Goal: Task Accomplishment & Management: Manage account settings

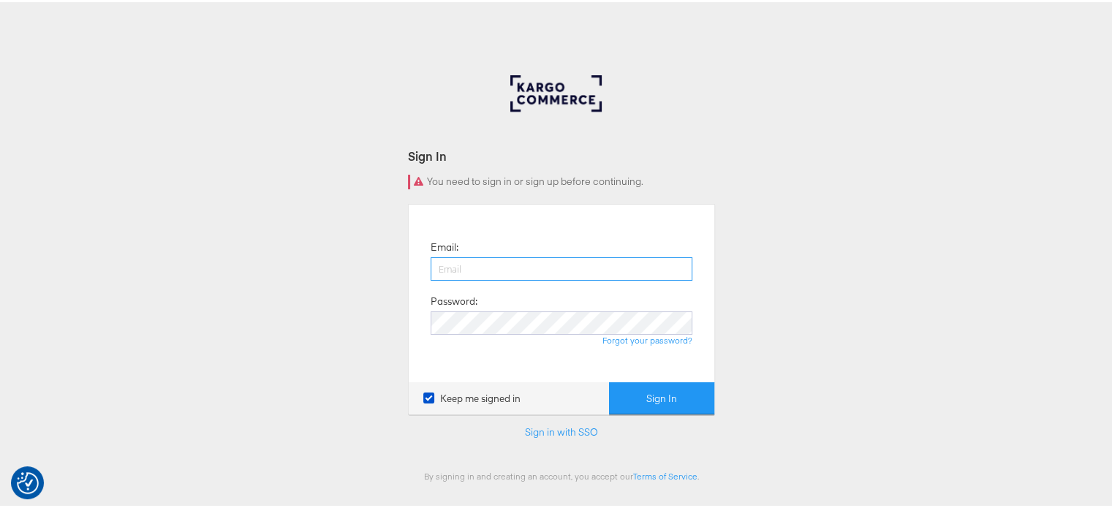
click at [474, 273] on input "email" at bounding box center [562, 266] width 262 height 23
type input "sudheer.bheemunipalli@kargo.com"
click at [609, 380] on button "Sign In" at bounding box center [661, 396] width 105 height 33
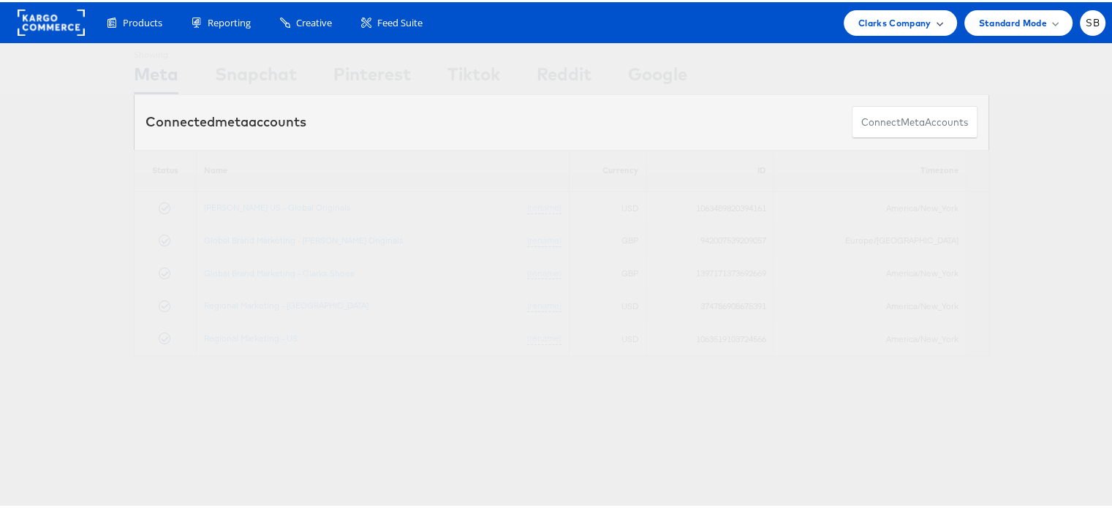
click at [874, 20] on span "Clarks Company" at bounding box center [894, 20] width 73 height 15
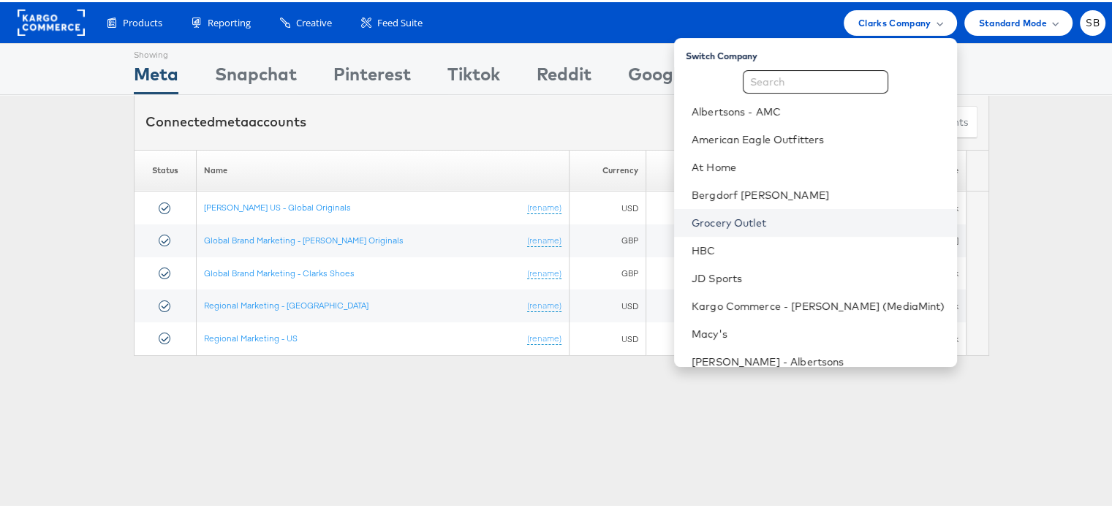
click at [740, 224] on link "Grocery Outlet" at bounding box center [819, 220] width 254 height 15
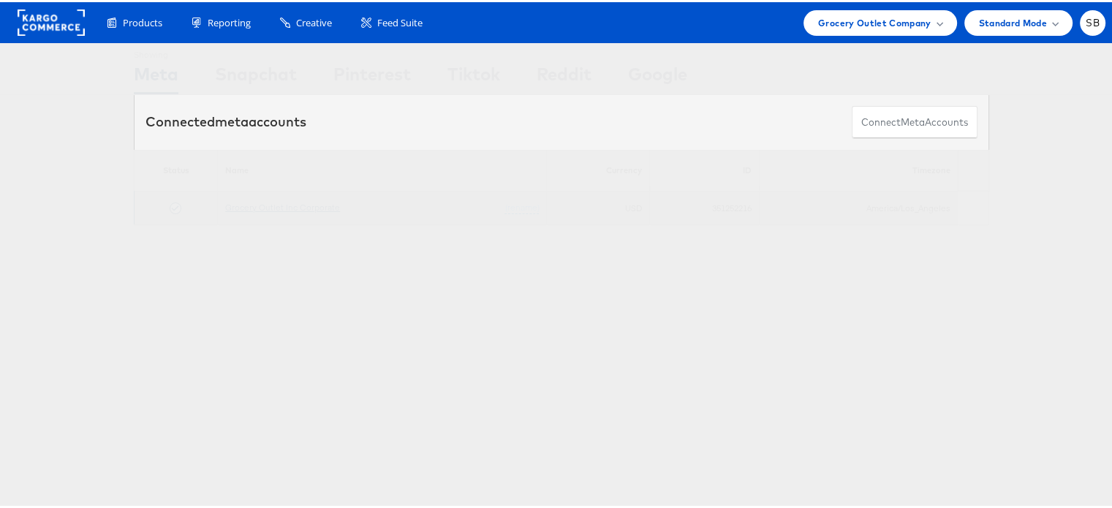
click at [298, 205] on link "Grocery Outlet Inc Corporate" at bounding box center [282, 205] width 115 height 11
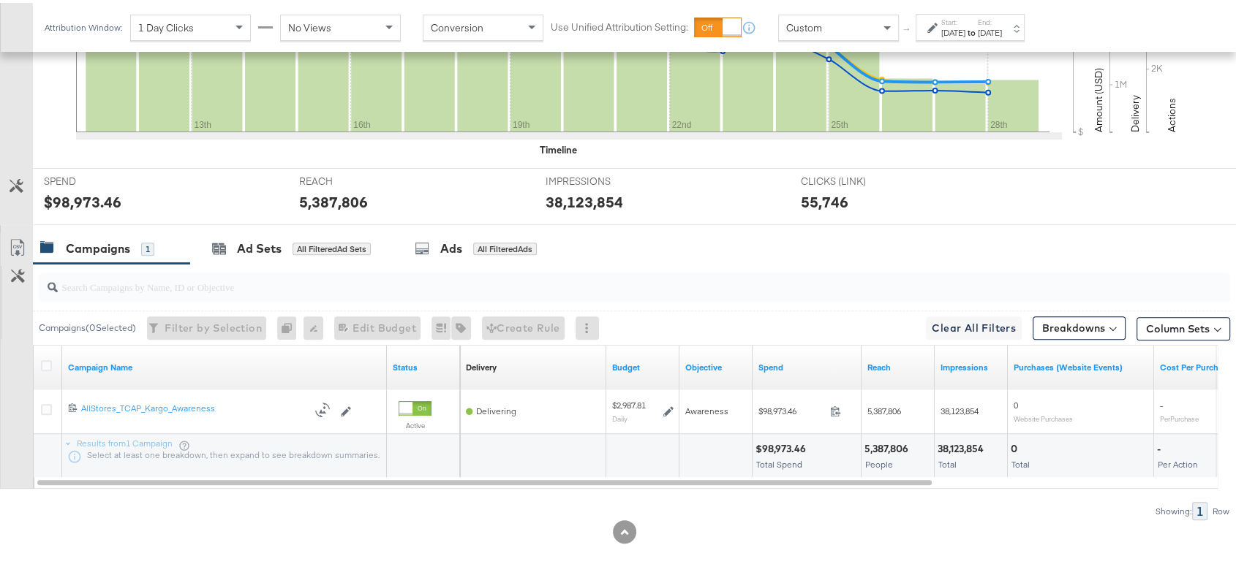
scroll to position [475, 0]
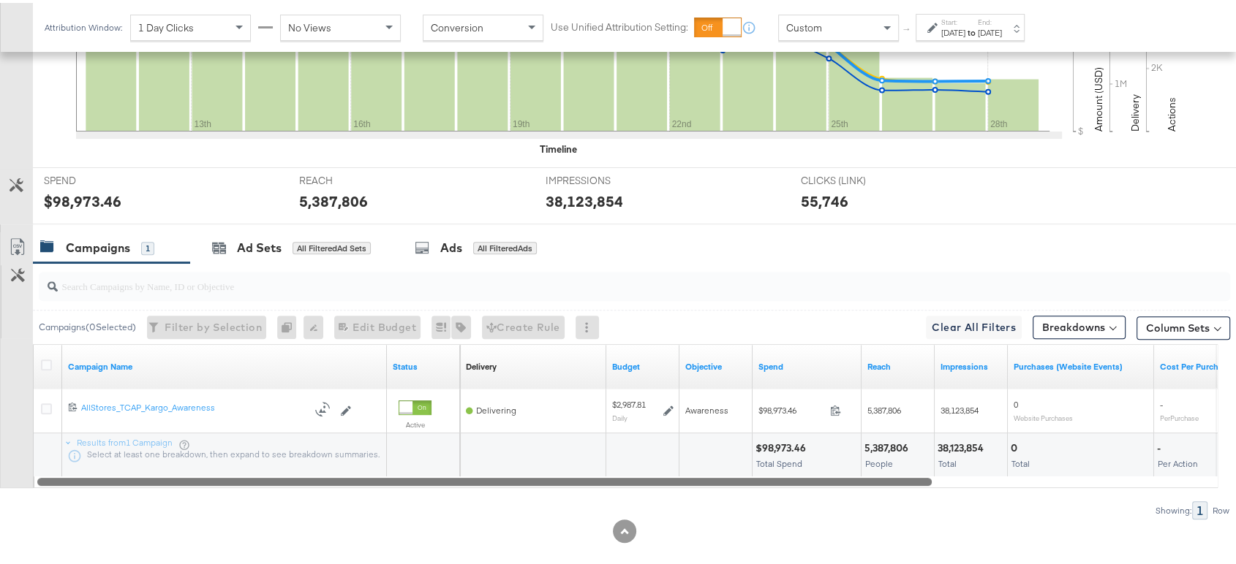
drag, startPoint x: 534, startPoint y: 476, endPoint x: 275, endPoint y: 551, distance: 270.1
click at [275, 551] on div "KPIs Performance & KPIs Customize KPIs ✔ Clicks (Link) ✔ Reach ✔ Impressions ✔ …" at bounding box center [624, 215] width 1248 height 733
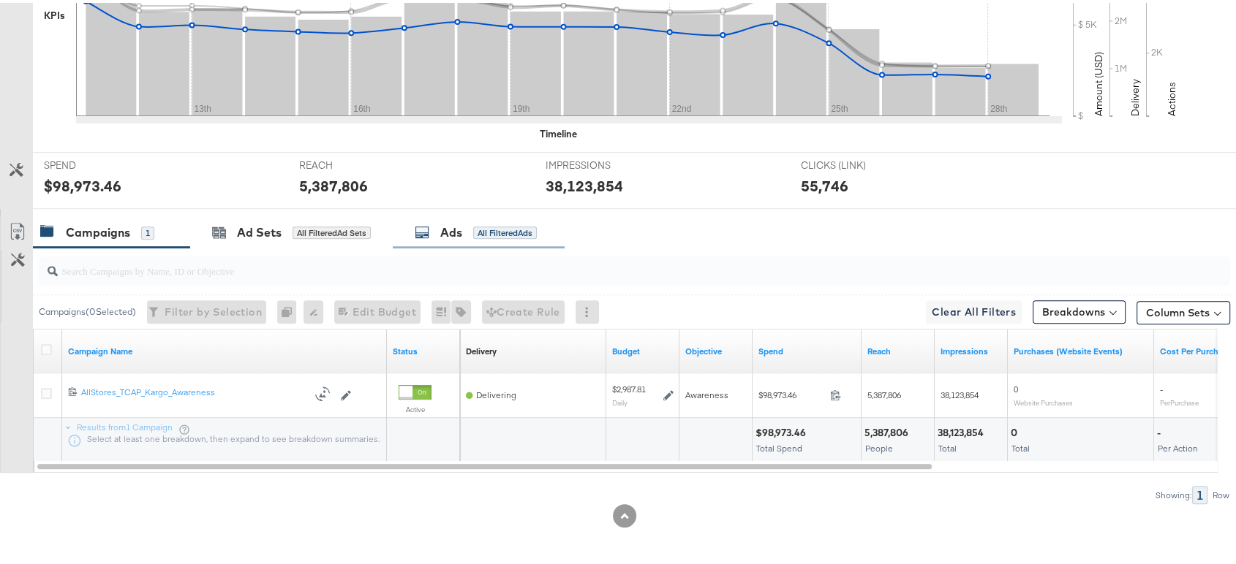
scroll to position [0, 0]
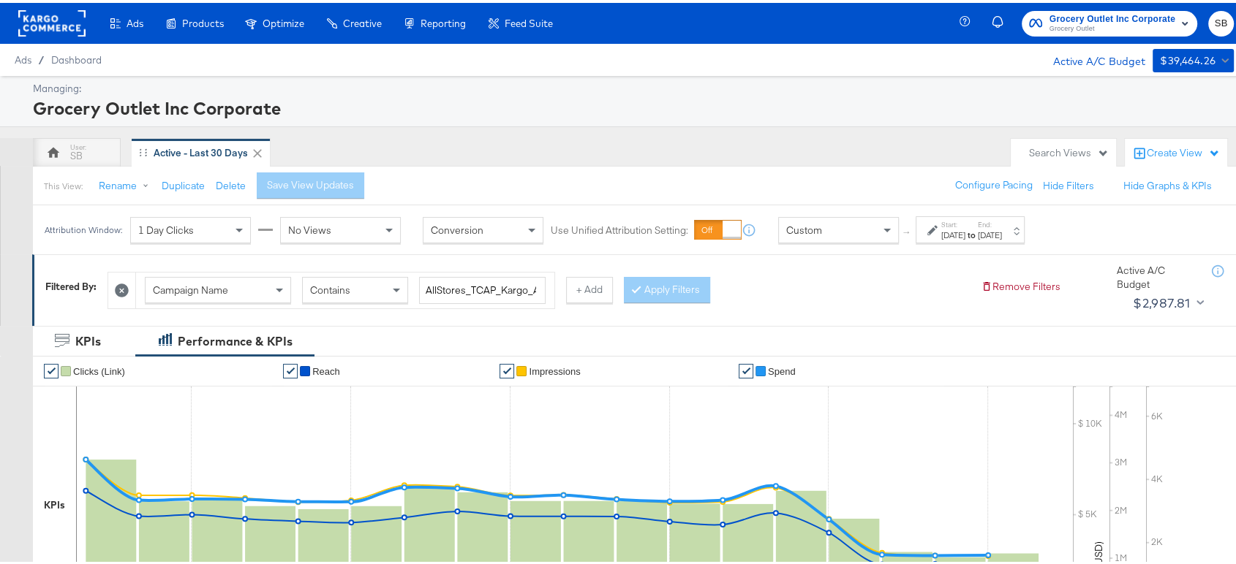
click at [49, 12] on rect at bounding box center [51, 20] width 67 height 26
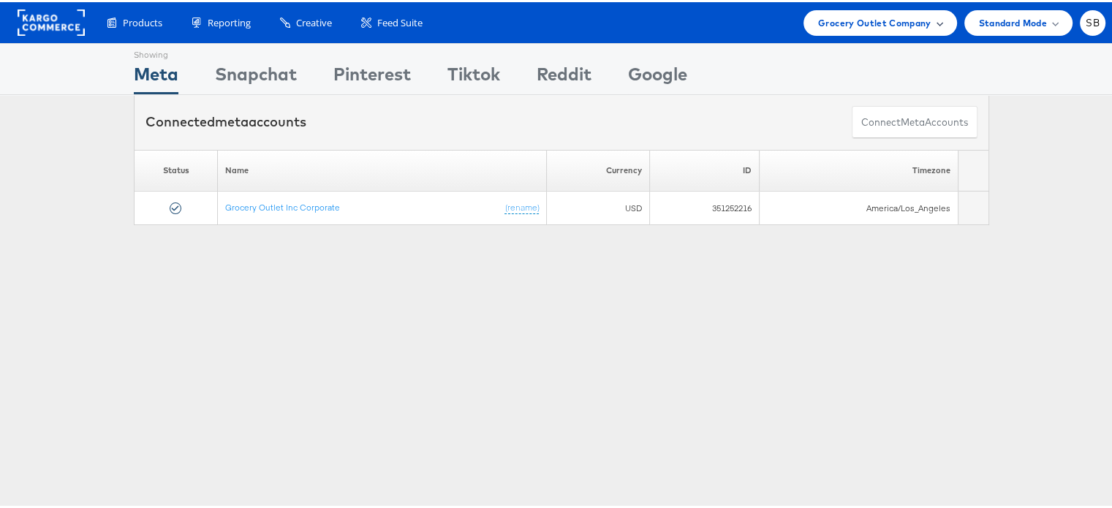
click at [848, 17] on span "Grocery Outlet Company" at bounding box center [874, 20] width 113 height 15
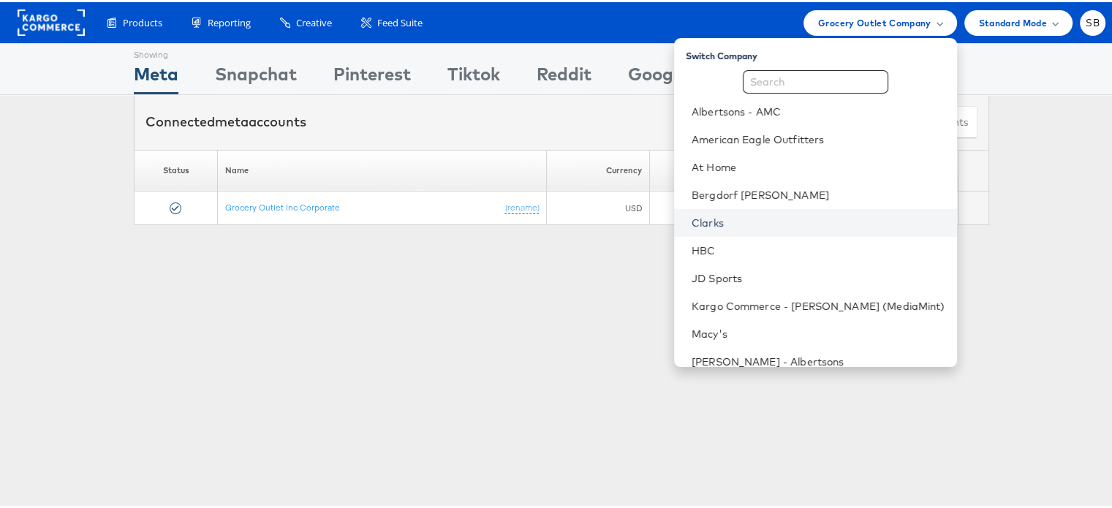
click at [737, 221] on link "Clarks" at bounding box center [819, 220] width 254 height 15
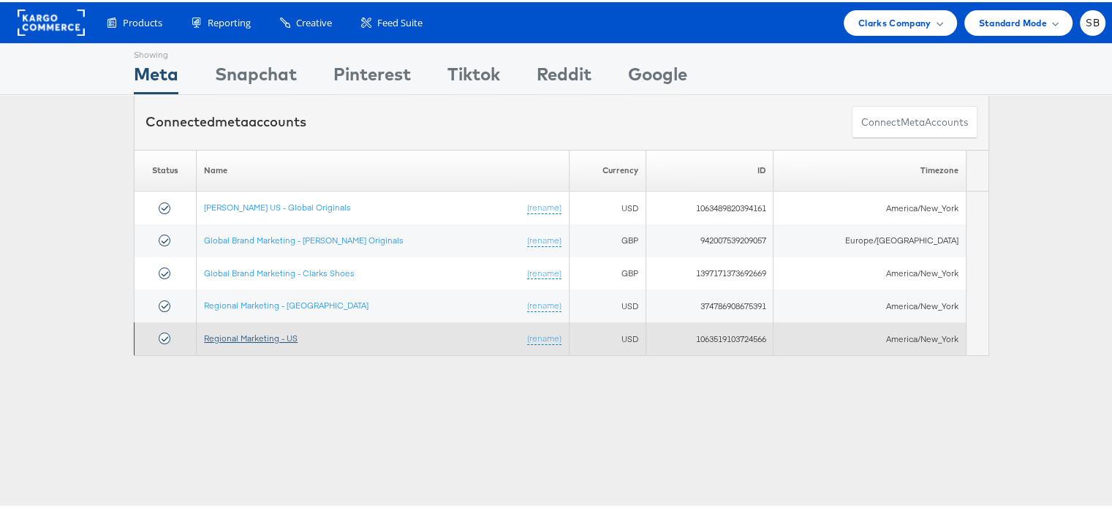
click at [230, 333] on link "Regional Marketing - US" at bounding box center [251, 335] width 94 height 11
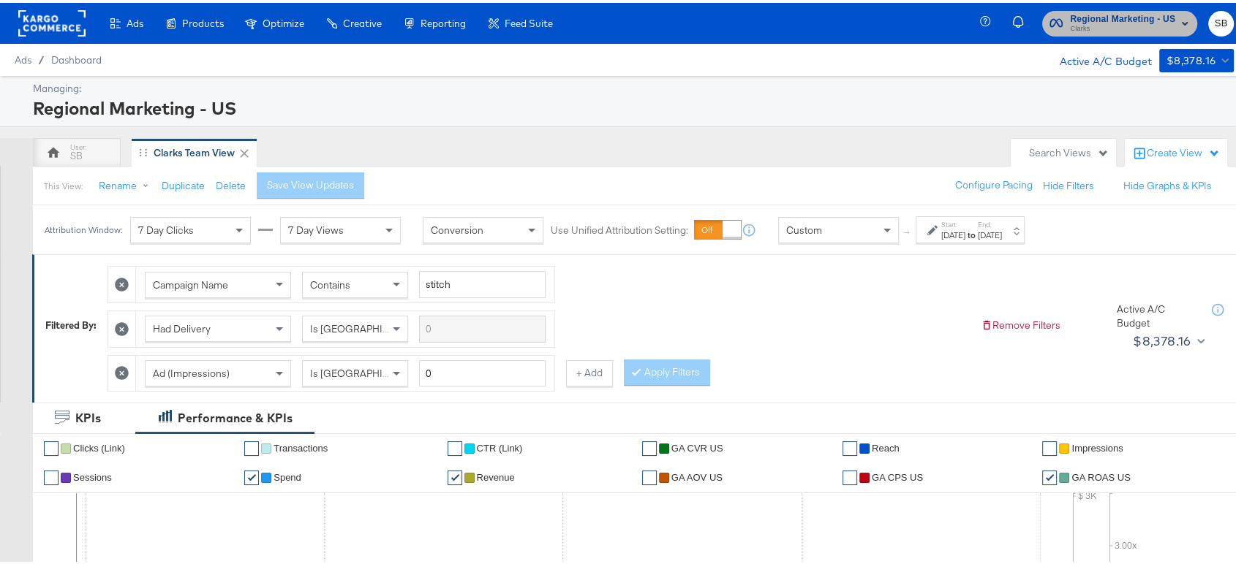
click at [1073, 23] on span "Clarks" at bounding box center [1122, 26] width 105 height 12
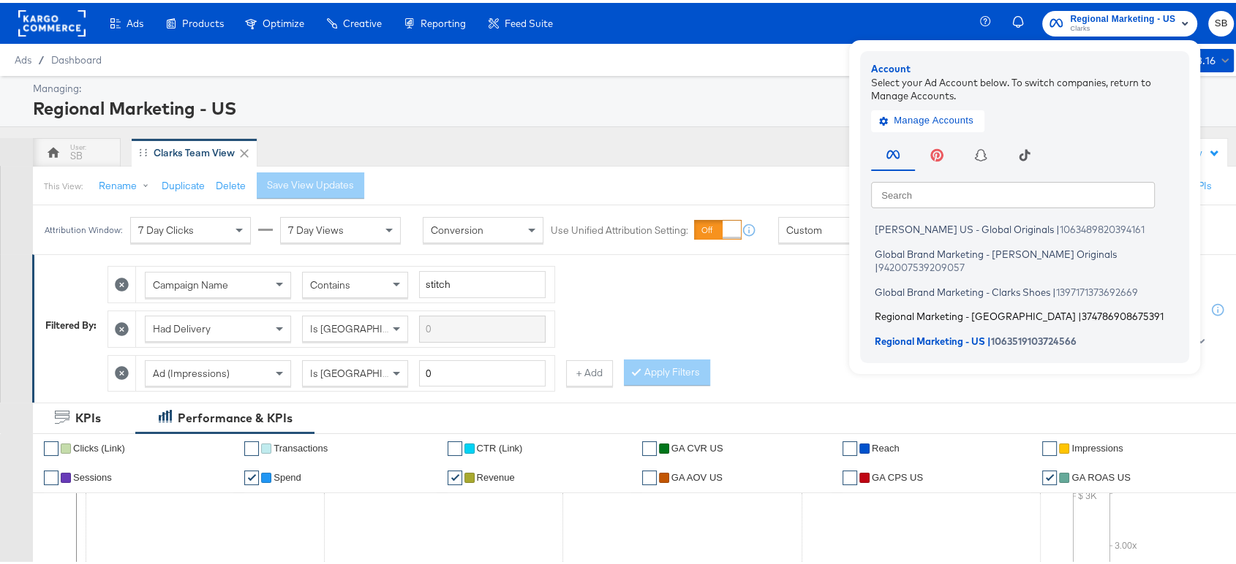
click at [922, 308] on span "Regional Marketing - [GEOGRAPHIC_DATA]" at bounding box center [974, 314] width 201 height 12
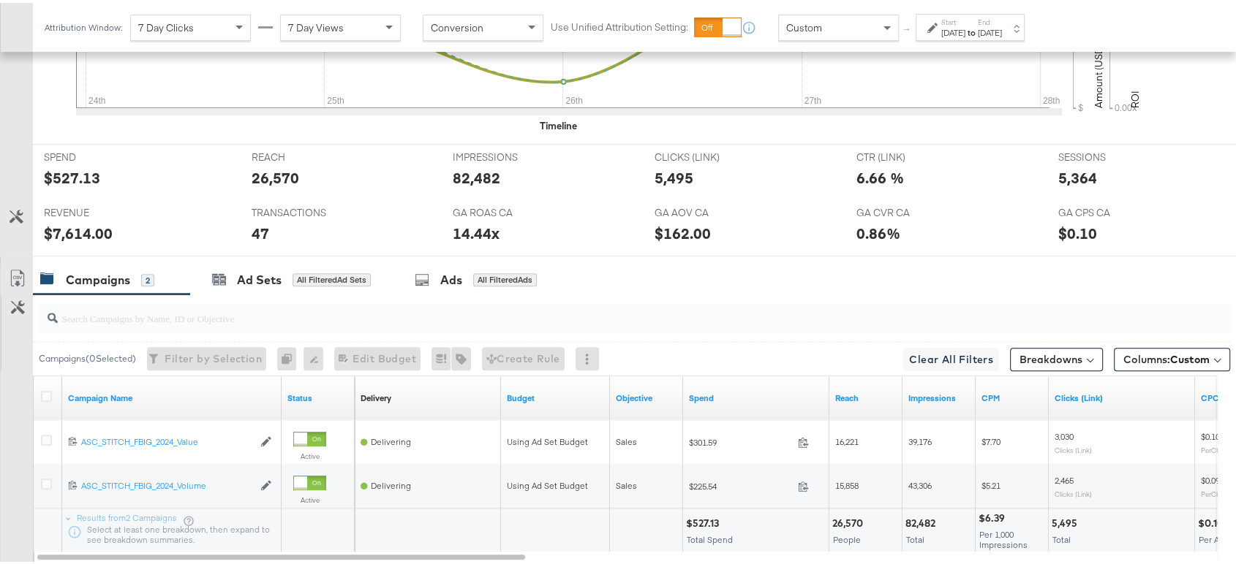
scroll to position [638, 0]
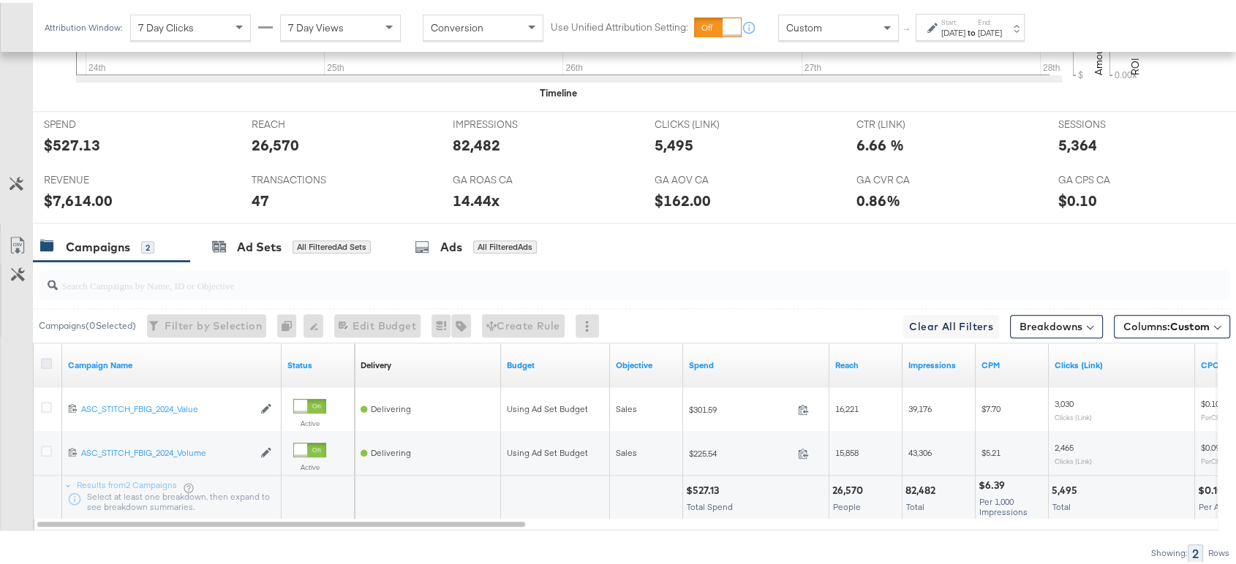
click at [47, 355] on icon at bounding box center [46, 360] width 11 height 11
click at [0, 0] on input "checkbox" at bounding box center [0, 0] width 0 height 0
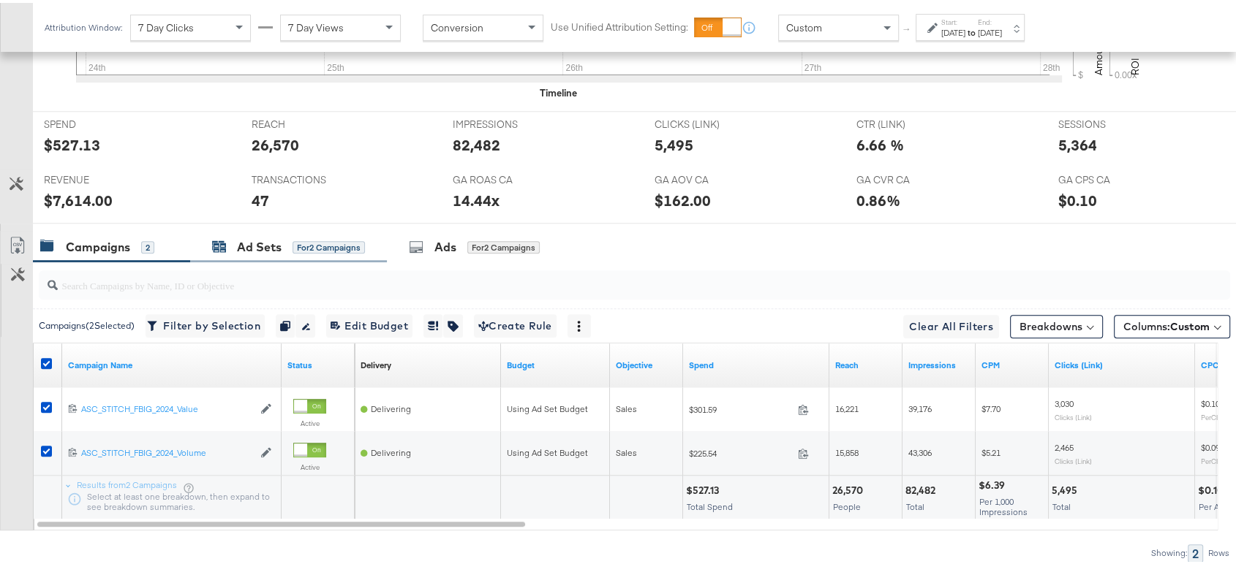
click at [223, 247] on icon at bounding box center [219, 246] width 13 height 10
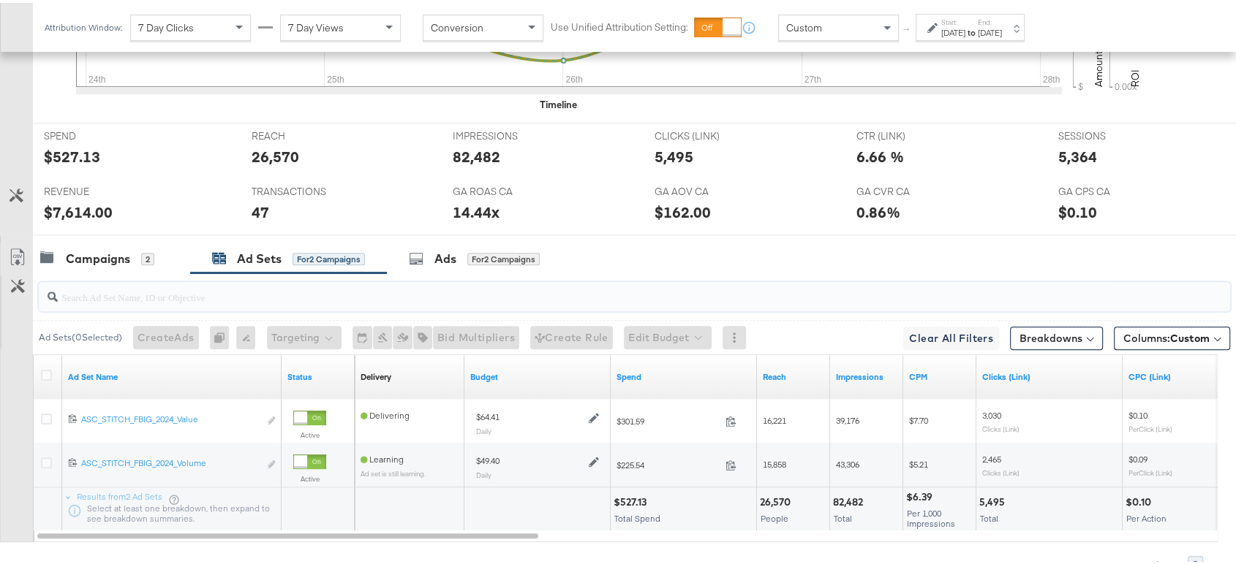
scroll to position [0, 0]
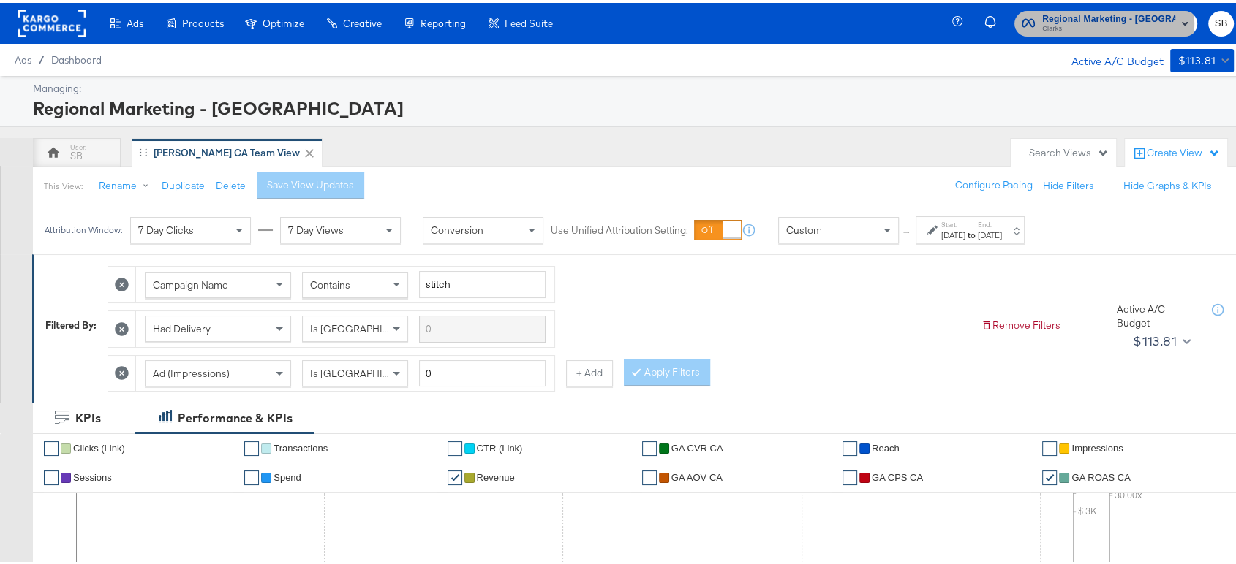
click at [1118, 20] on span "Clarks" at bounding box center [1108, 26] width 133 height 12
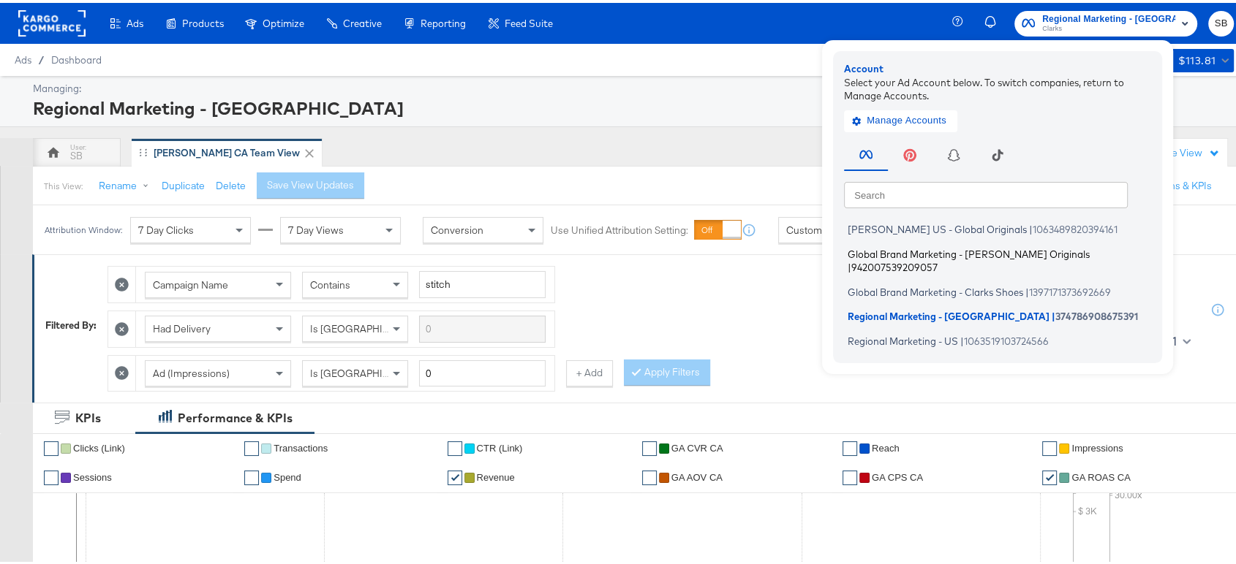
click at [959, 254] on span "Global Brand Marketing - Clarks Originals" at bounding box center [968, 251] width 242 height 12
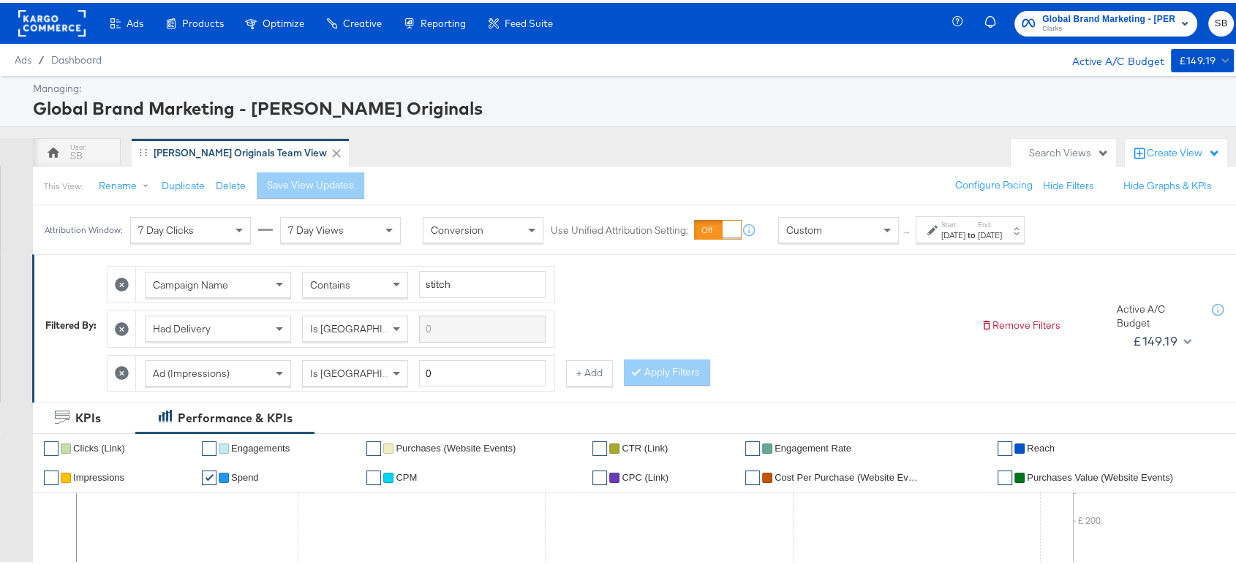
click at [959, 254] on div "Filtered By: Campaign Name Contains stitch Had Delivery Is Greater Than Ad (Imp…" at bounding box center [640, 326] width 1216 height 148
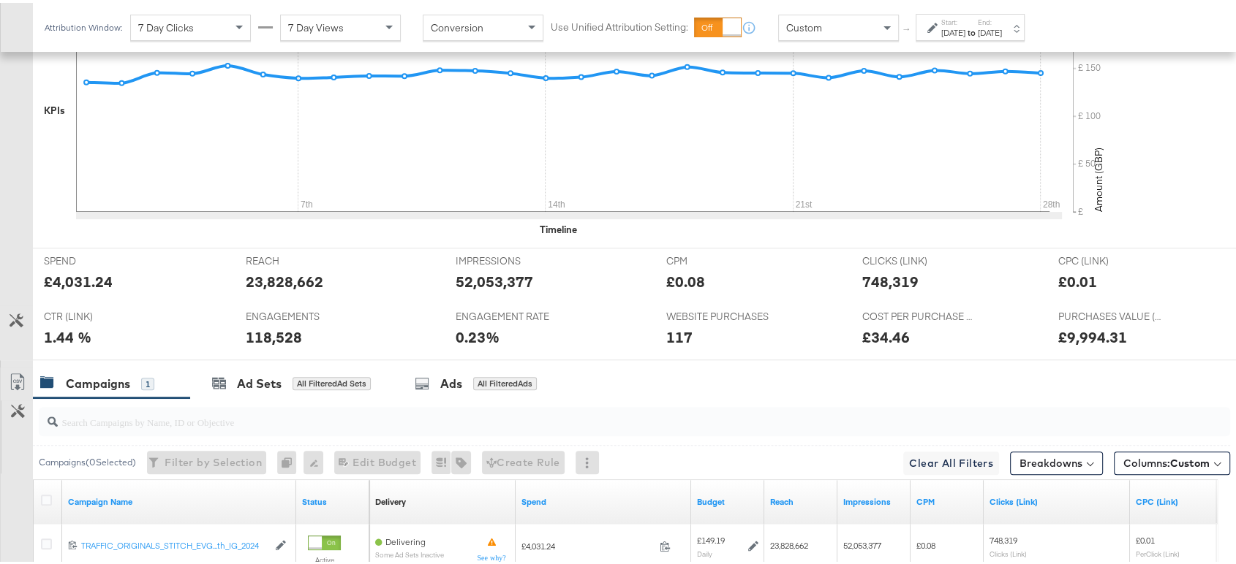
scroll to position [651, 0]
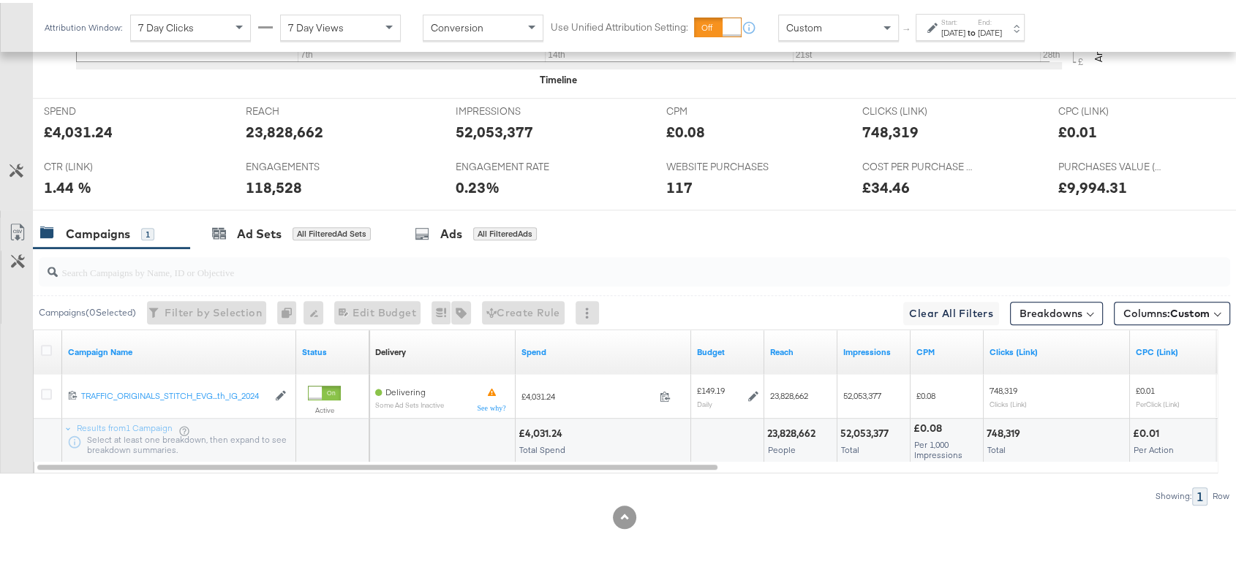
click at [605, 419] on div "£4,031.24 Total Spend" at bounding box center [602, 438] width 175 height 44
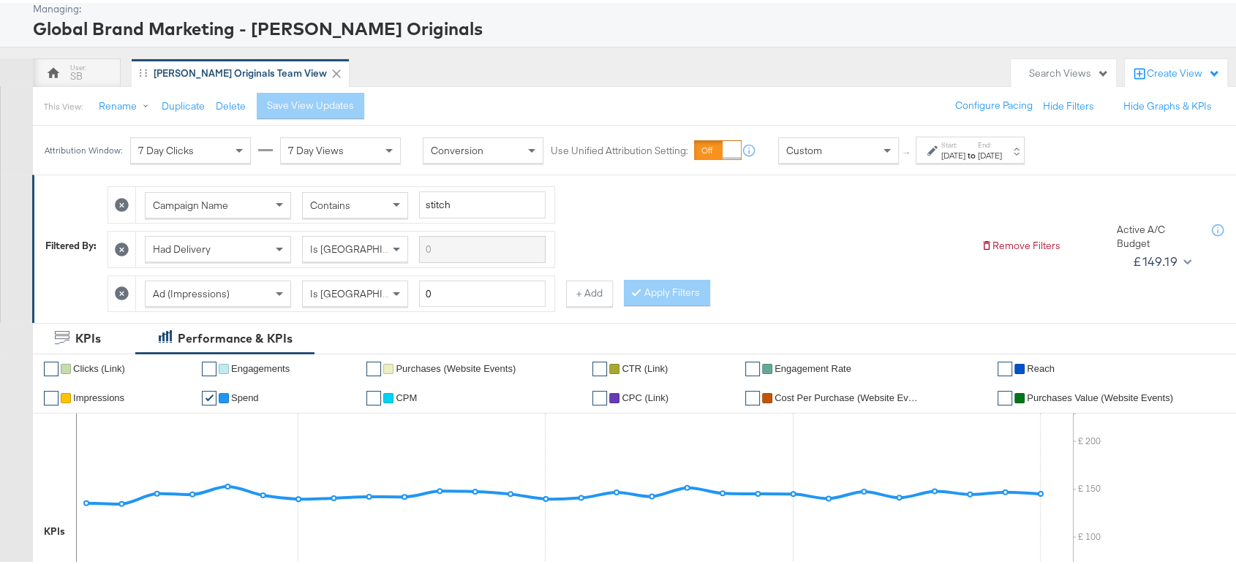
scroll to position [0, 0]
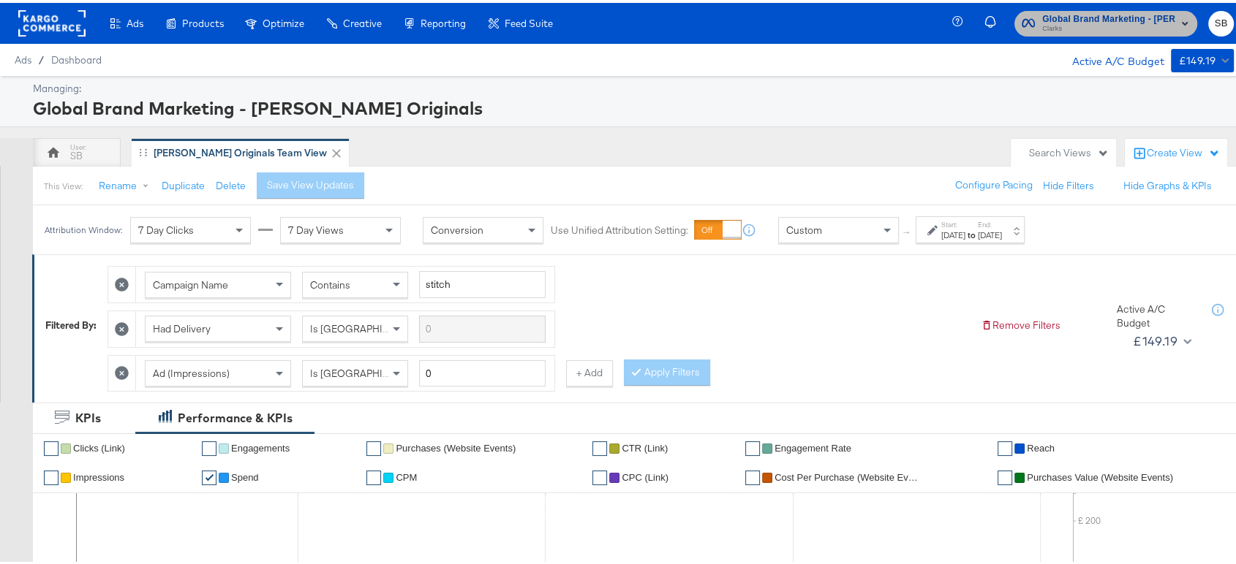
click at [1062, 26] on span "Clarks" at bounding box center [1108, 26] width 133 height 12
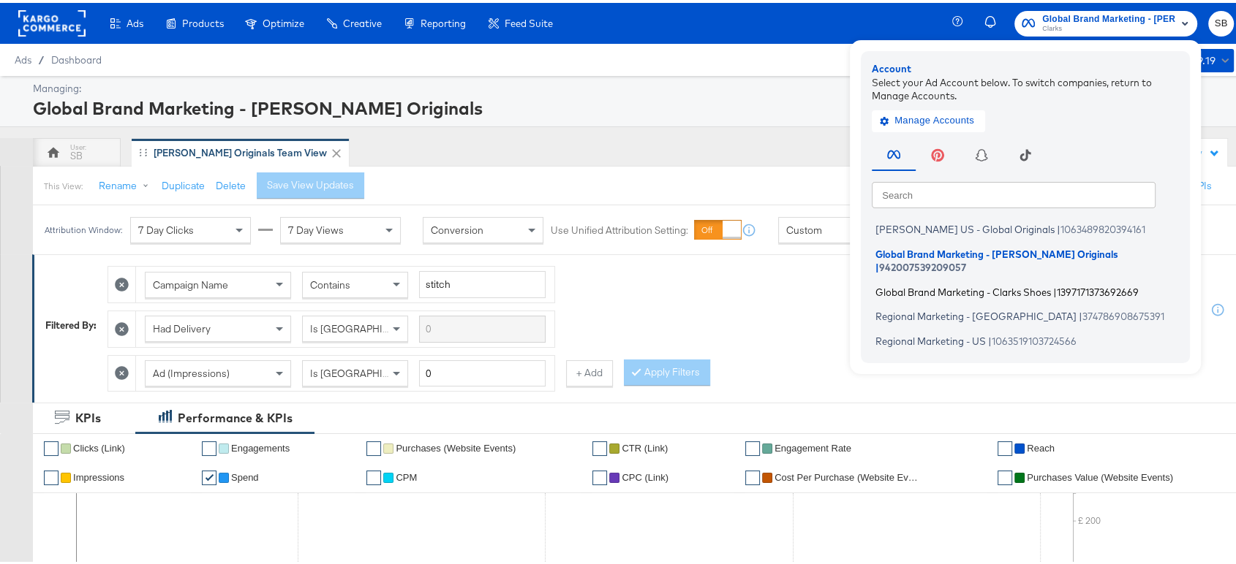
click at [954, 283] on span "Global Brand Marketing - Clarks Shoes" at bounding box center [962, 289] width 175 height 12
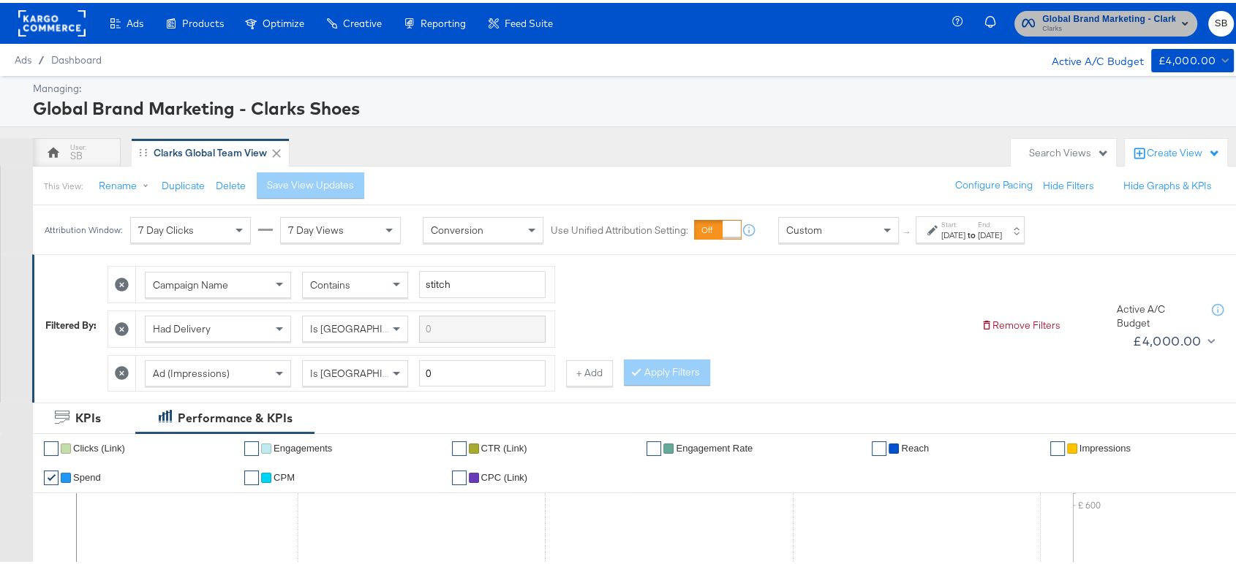
click at [1087, 16] on span "Global Brand Marketing - Clarks Shoes" at bounding box center [1108, 16] width 133 height 15
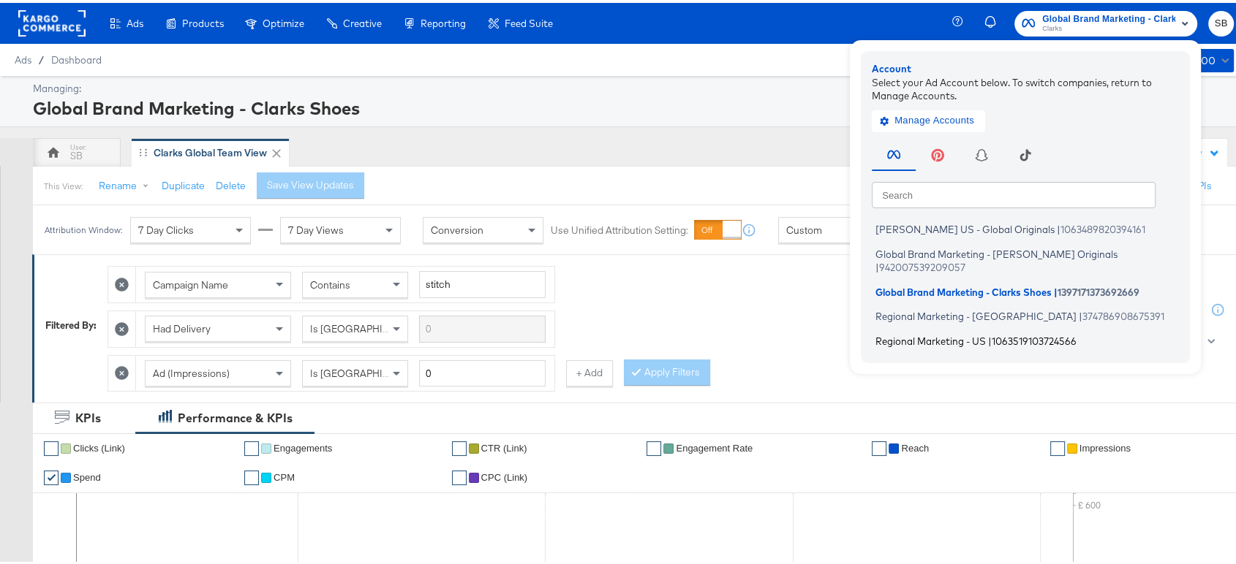
click at [925, 332] on span "Regional Marketing - US" at bounding box center [930, 338] width 110 height 12
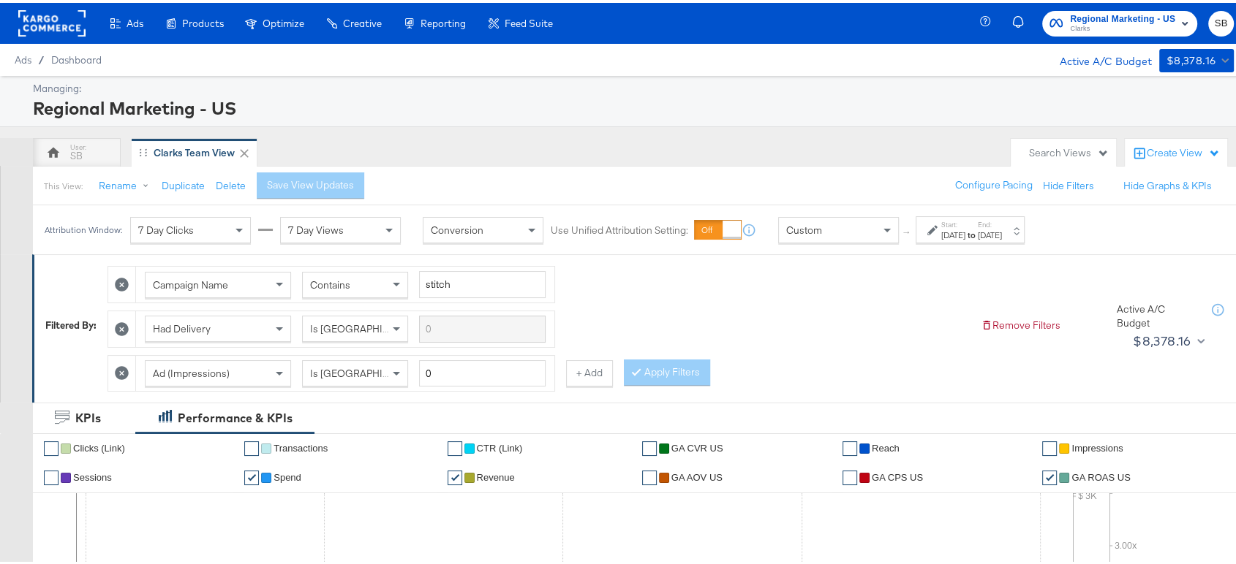
click at [996, 238] on div "Start: Aug 24th 2025 to End: Aug 28th 2025" at bounding box center [969, 226] width 109 height 27
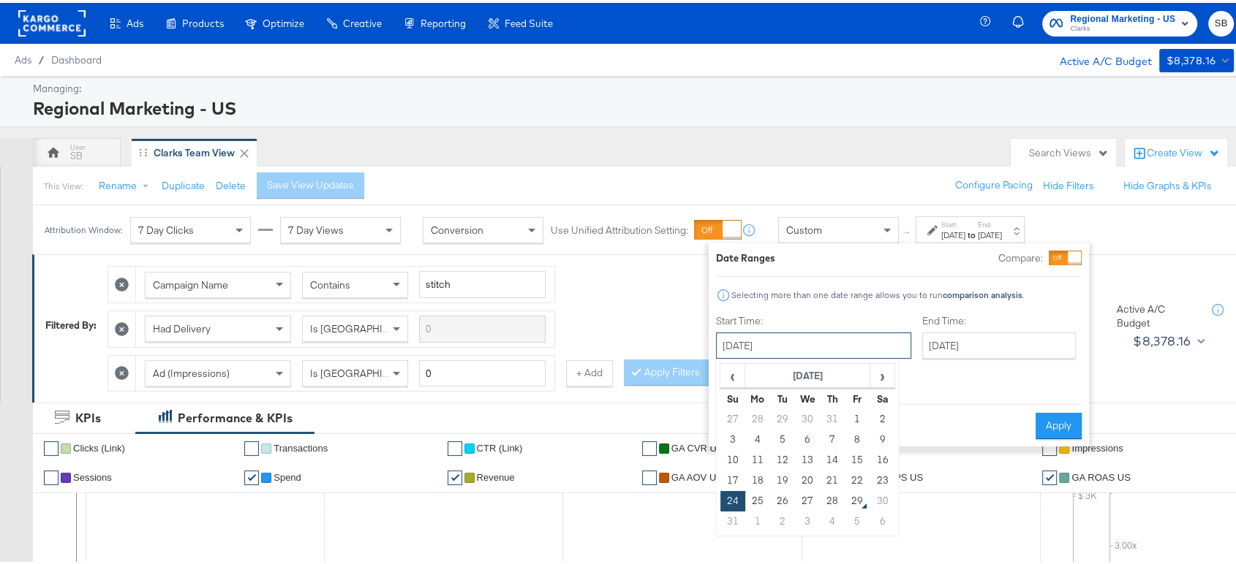
click at [814, 341] on input "August 24th 2025" at bounding box center [813, 343] width 195 height 26
click at [833, 496] on td "28" at bounding box center [832, 498] width 25 height 20
type input "August 28th 2025"
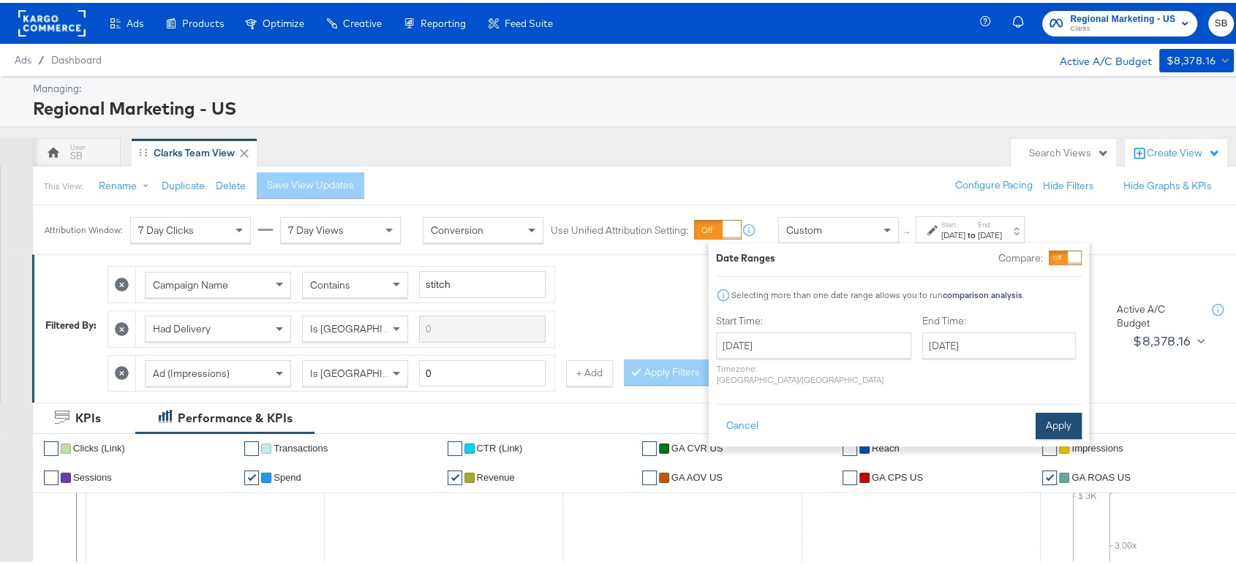
click at [1052, 410] on button "Apply" at bounding box center [1058, 423] width 46 height 26
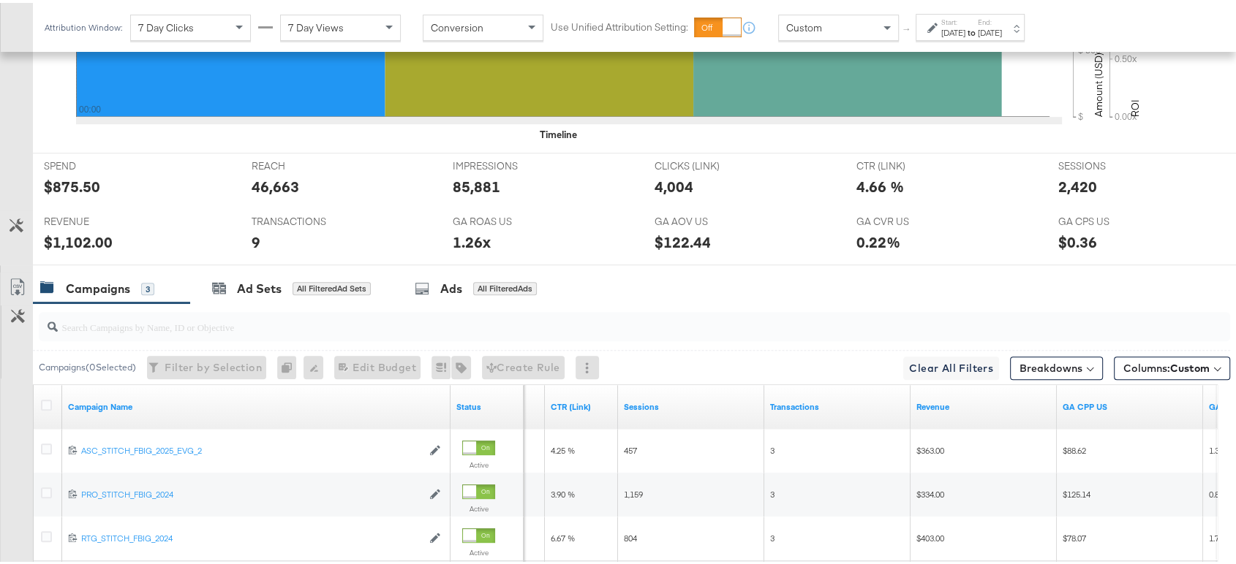
scroll to position [738, 0]
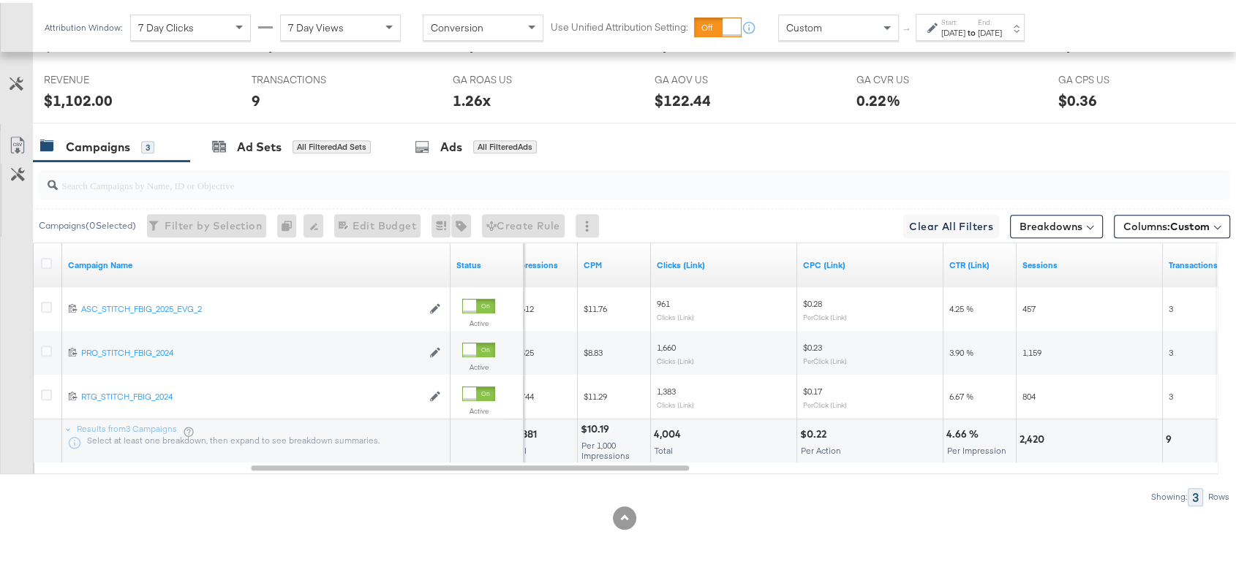
click at [670, 426] on div "4,004" at bounding box center [669, 432] width 31 height 14
copy div "4,004"
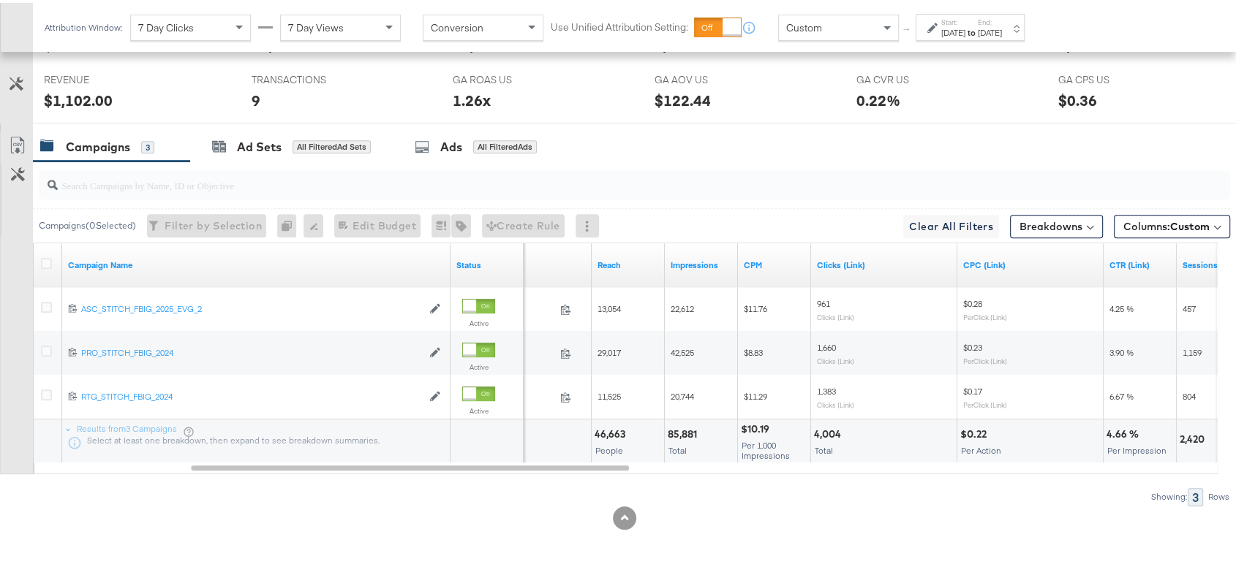
click at [680, 428] on div "85,881" at bounding box center [685, 432] width 34 height 14
copy div "85,881"
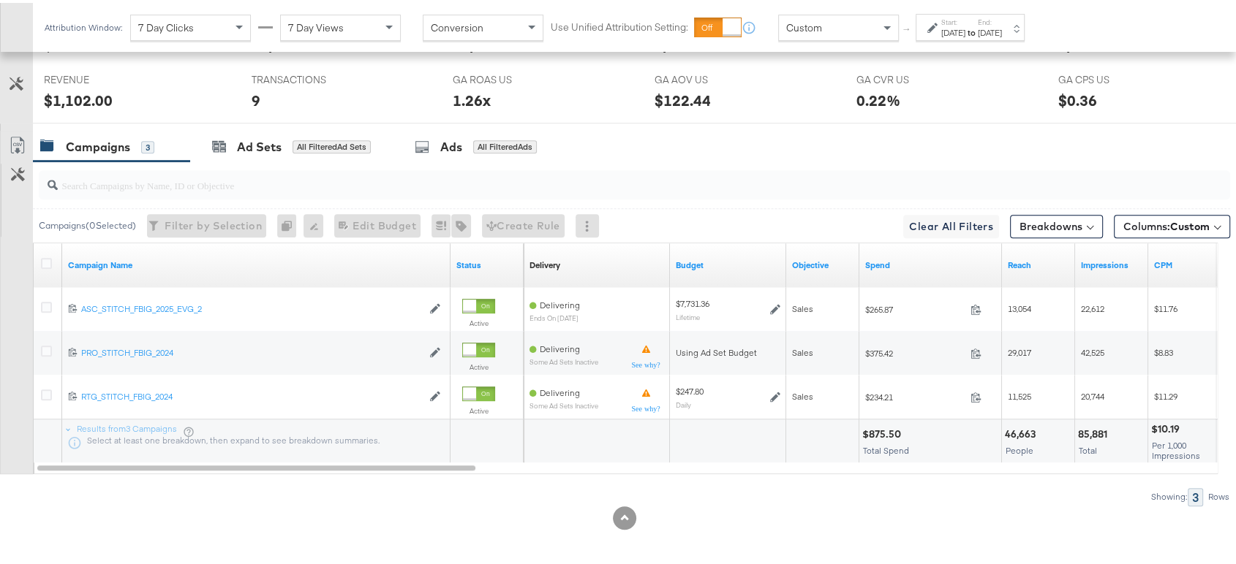
click at [881, 427] on div "$875.50" at bounding box center [883, 432] width 43 height 14
copy div "875.50"
click at [1002, 19] on div "Start: Aug 28th 2025 to End: Aug 28th 2025" at bounding box center [971, 25] width 61 height 21
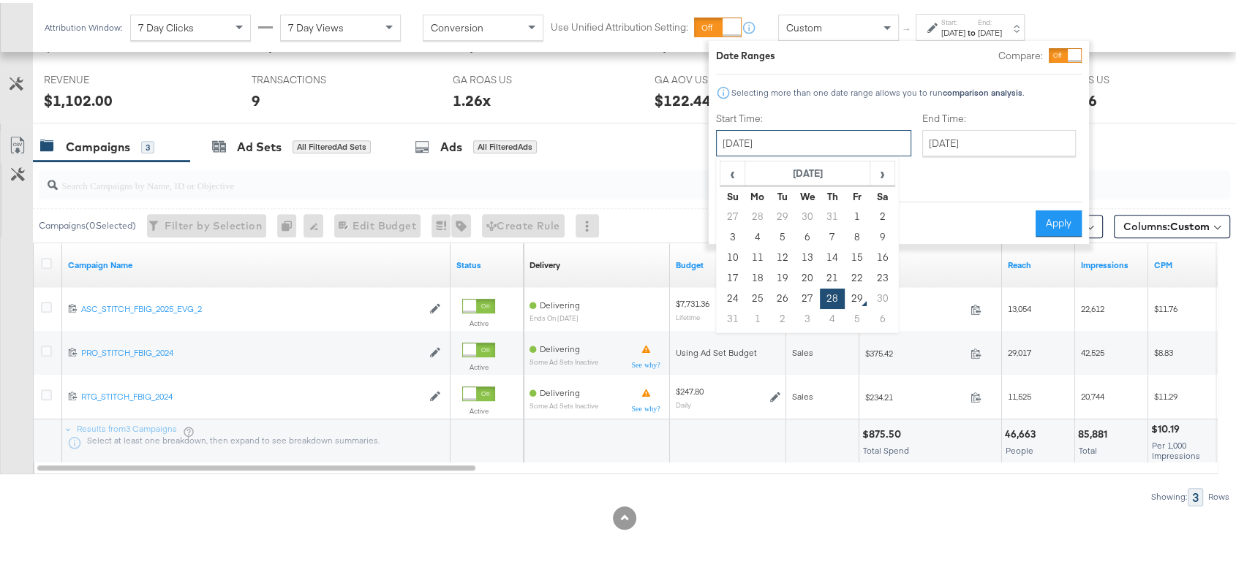
click at [804, 138] on input "August 28th 2025" at bounding box center [813, 140] width 195 height 26
click at [806, 299] on td "27" at bounding box center [807, 296] width 25 height 20
type input "August 27th 2025"
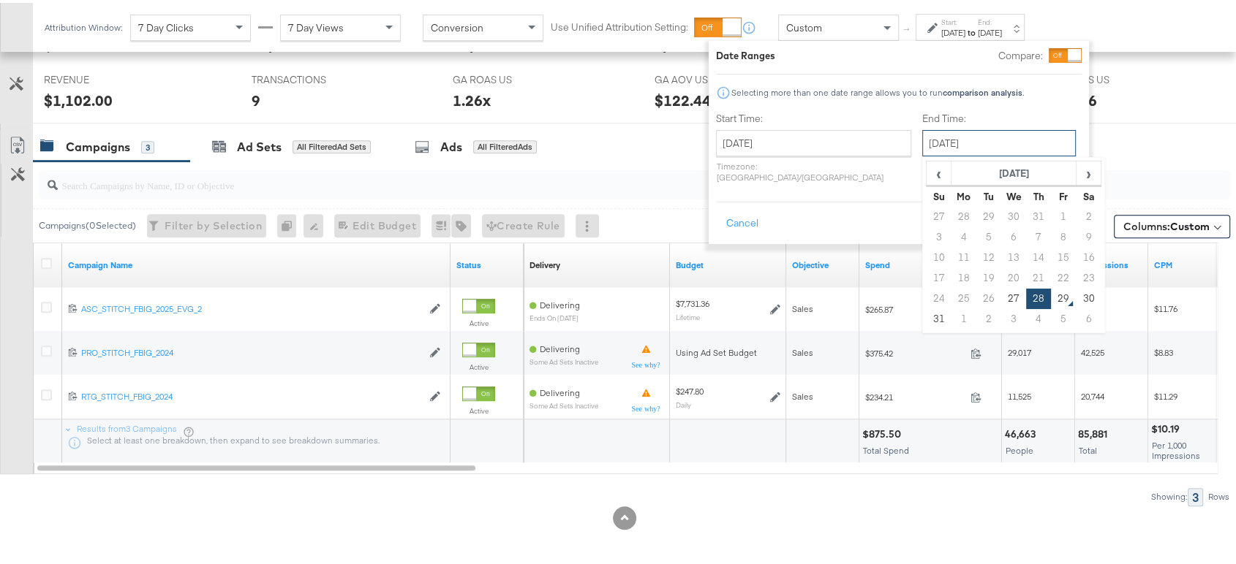
click at [922, 137] on input "August 28th 2025" at bounding box center [999, 140] width 154 height 26
click at [1001, 290] on td "27" at bounding box center [1013, 296] width 25 height 20
type input "August 27th 2025"
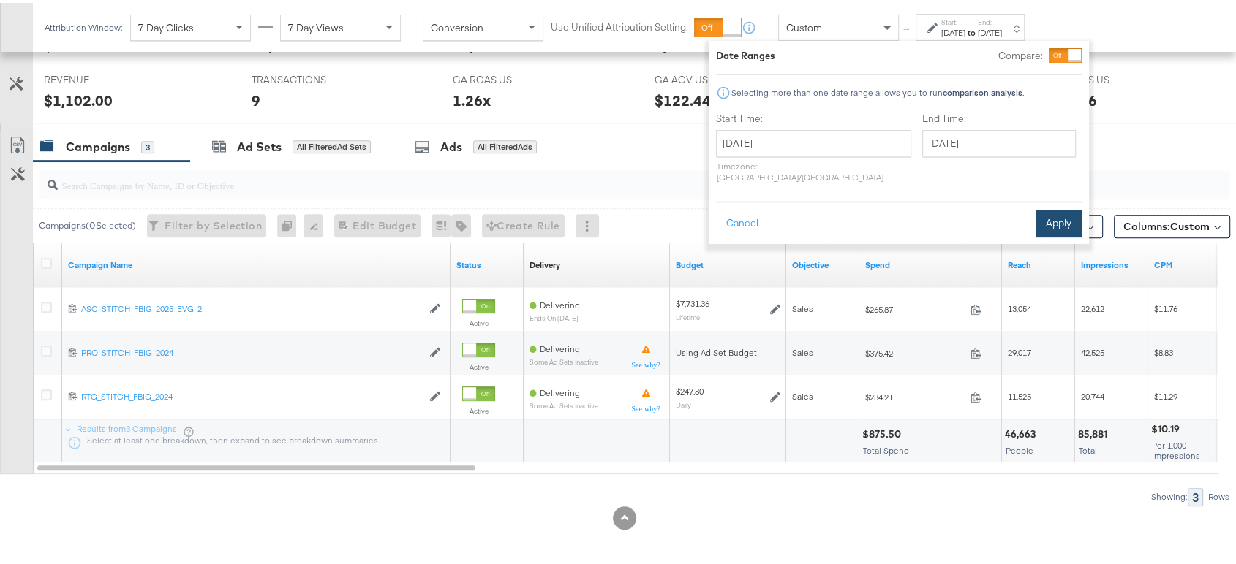
click at [1054, 213] on button "Apply" at bounding box center [1058, 221] width 46 height 26
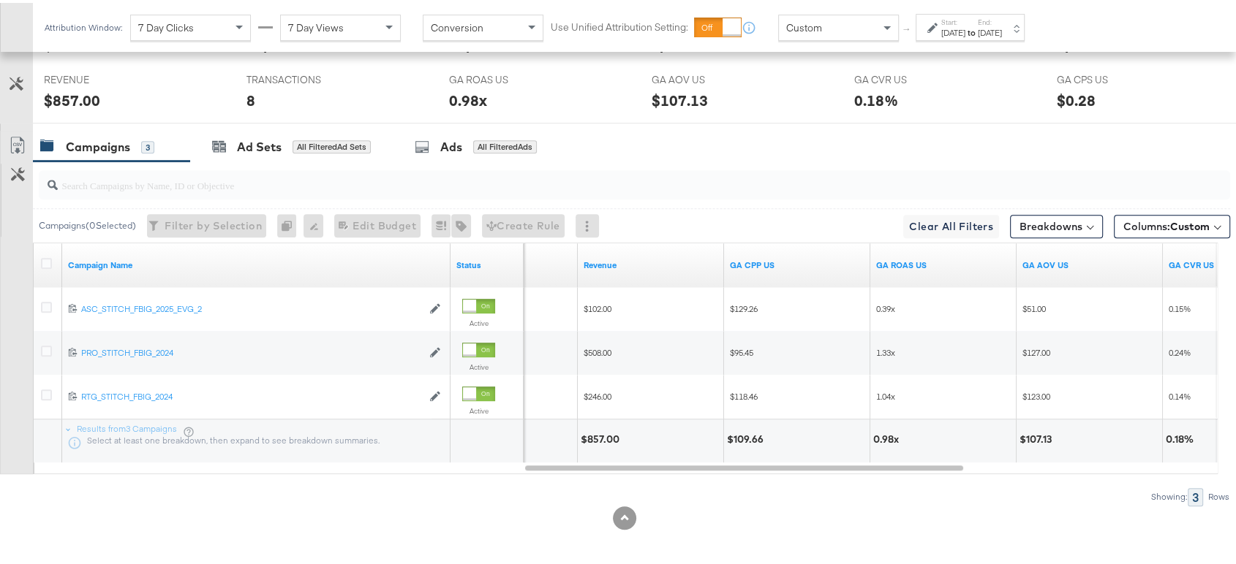
click at [965, 27] on div "Aug 27th 2025" at bounding box center [953, 30] width 24 height 12
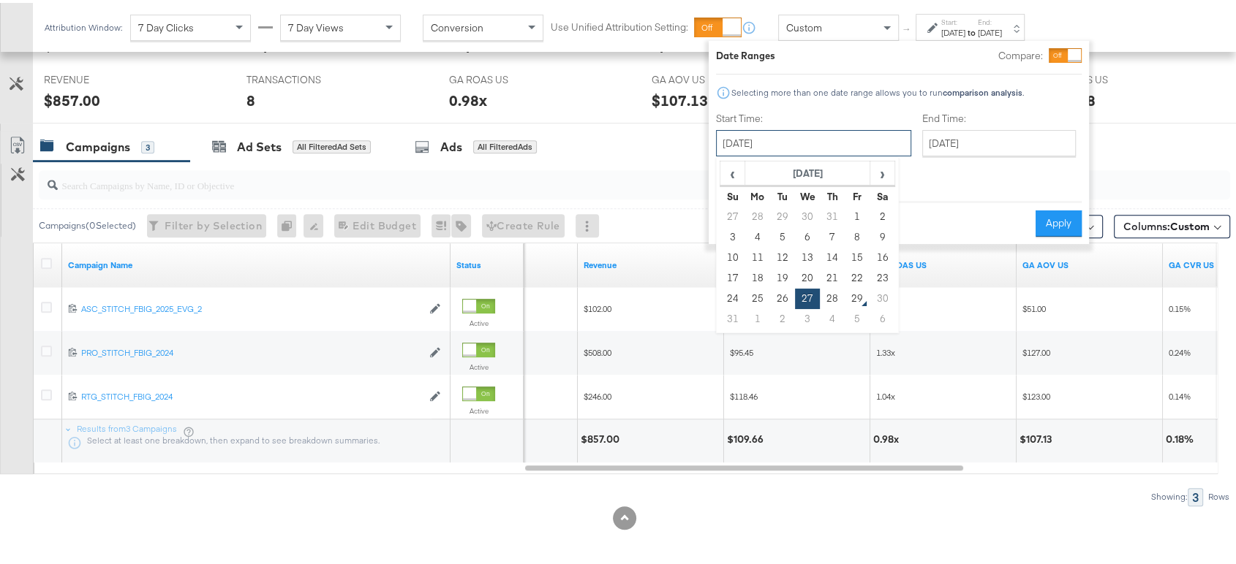
click at [818, 133] on input "August 27th 2025" at bounding box center [813, 140] width 195 height 26
click at [730, 295] on td "24" at bounding box center [732, 296] width 25 height 20
type input "August 24th 2025"
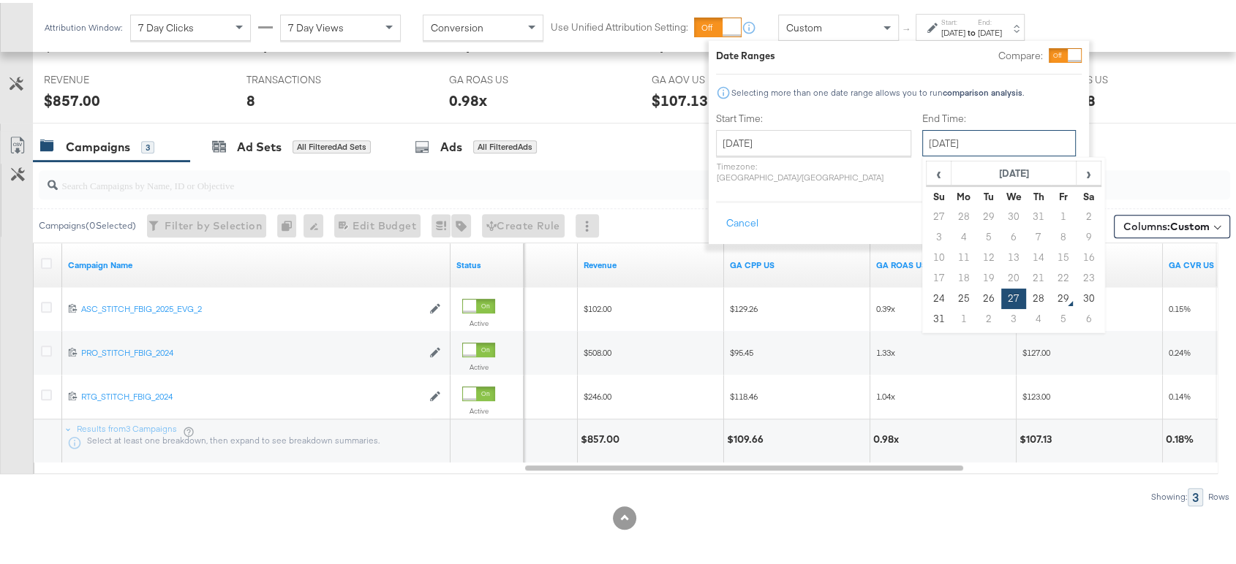
click at [953, 140] on input "August 27th 2025" at bounding box center [999, 140] width 154 height 26
click at [1026, 293] on td "28" at bounding box center [1038, 296] width 25 height 20
type input "August 28th 2025"
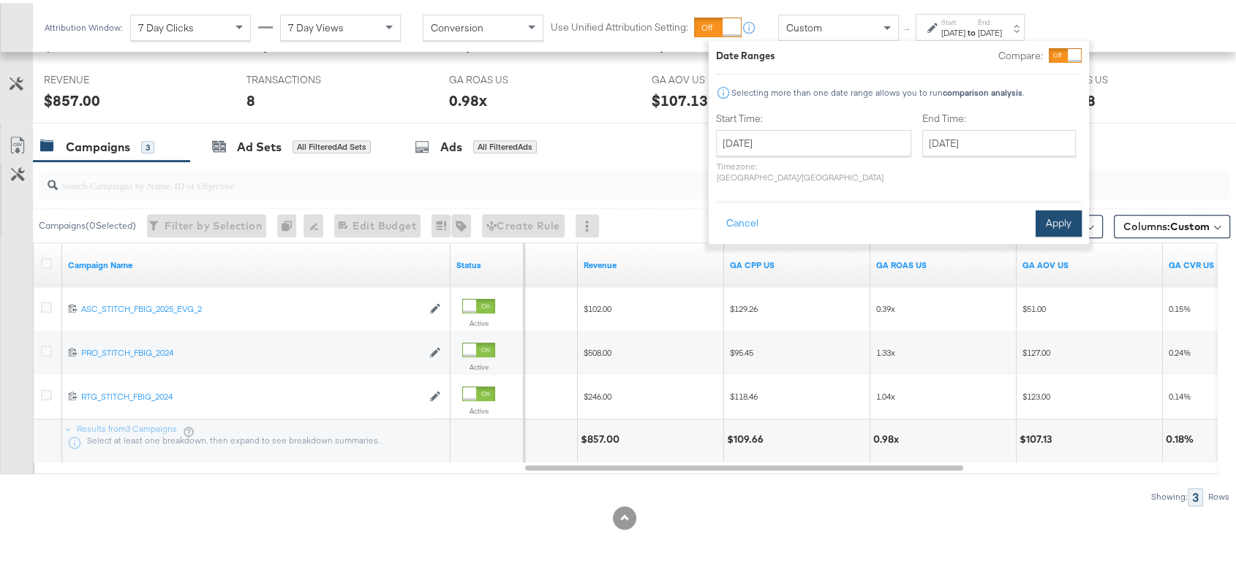
click at [1062, 215] on button "Apply" at bounding box center [1058, 221] width 46 height 26
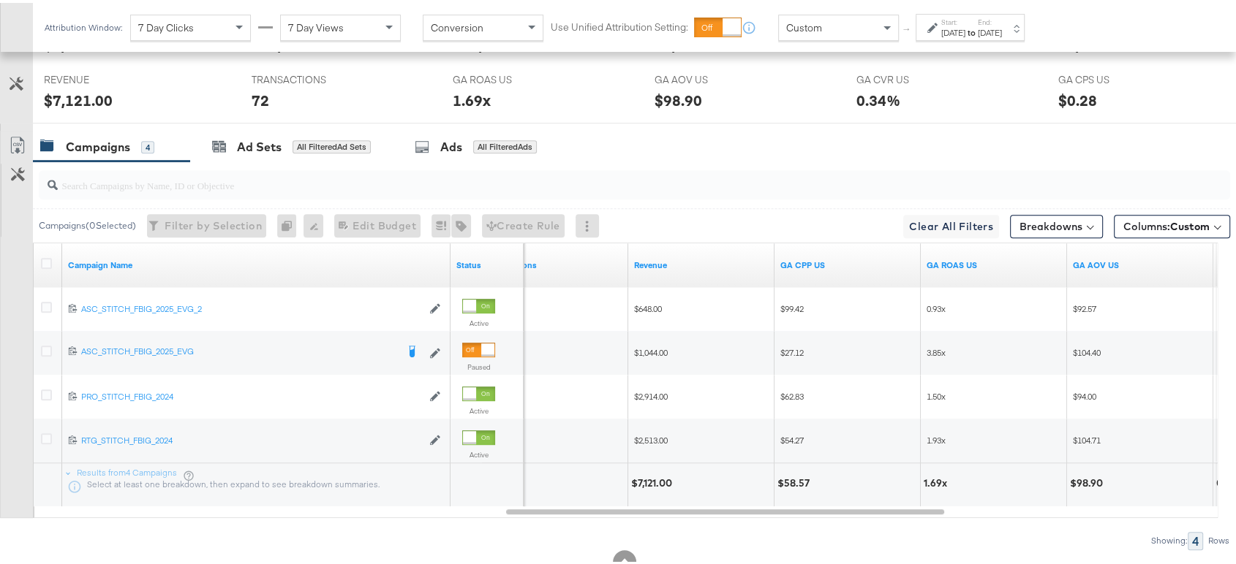
click at [978, 25] on strong "to" at bounding box center [971, 29] width 12 height 11
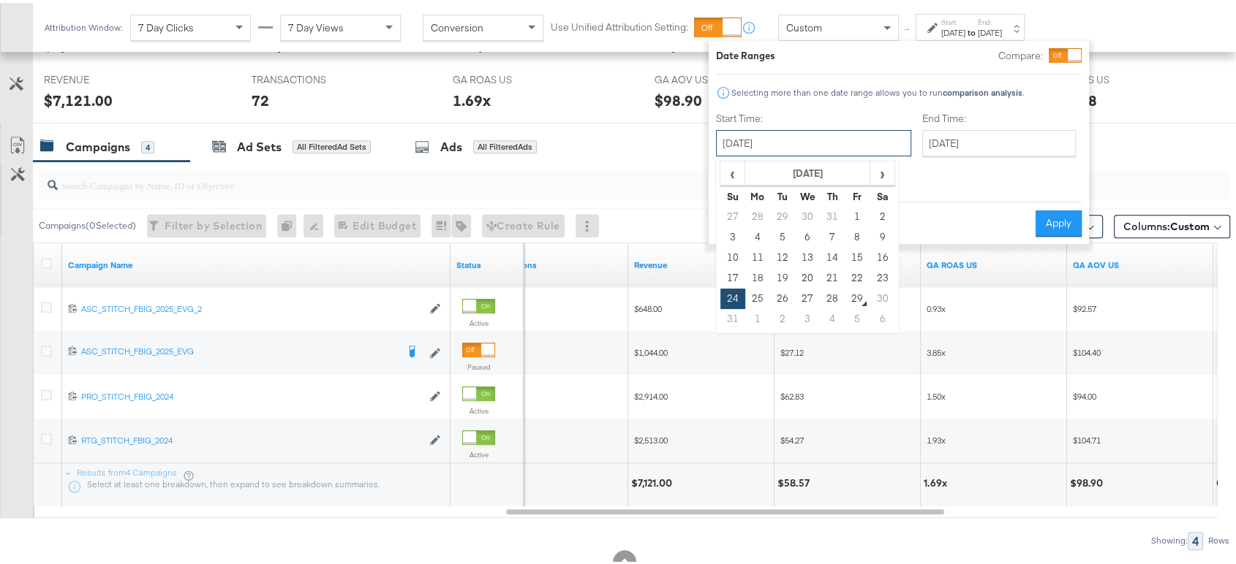
click at [811, 144] on input "August 24th 2025" at bounding box center [813, 140] width 195 height 26
click at [779, 292] on td "26" at bounding box center [782, 296] width 25 height 20
type input "August 26th 2025"
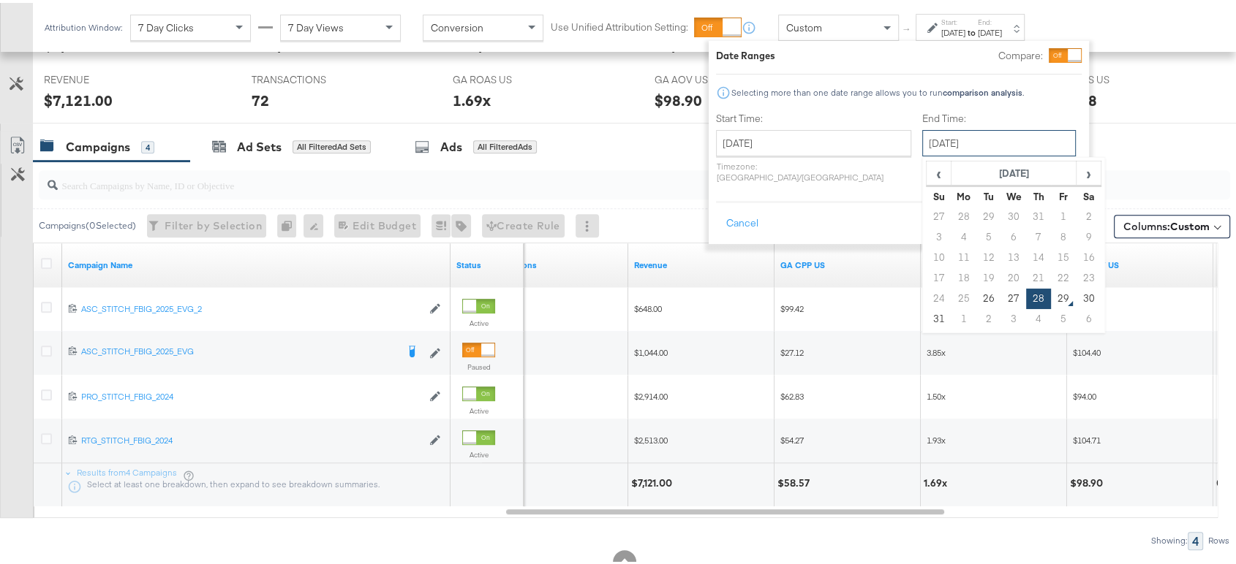
click at [922, 148] on input "August 28th 2025" at bounding box center [999, 140] width 154 height 26
click at [976, 302] on td "26" at bounding box center [988, 296] width 25 height 20
type input "August 26th 2025"
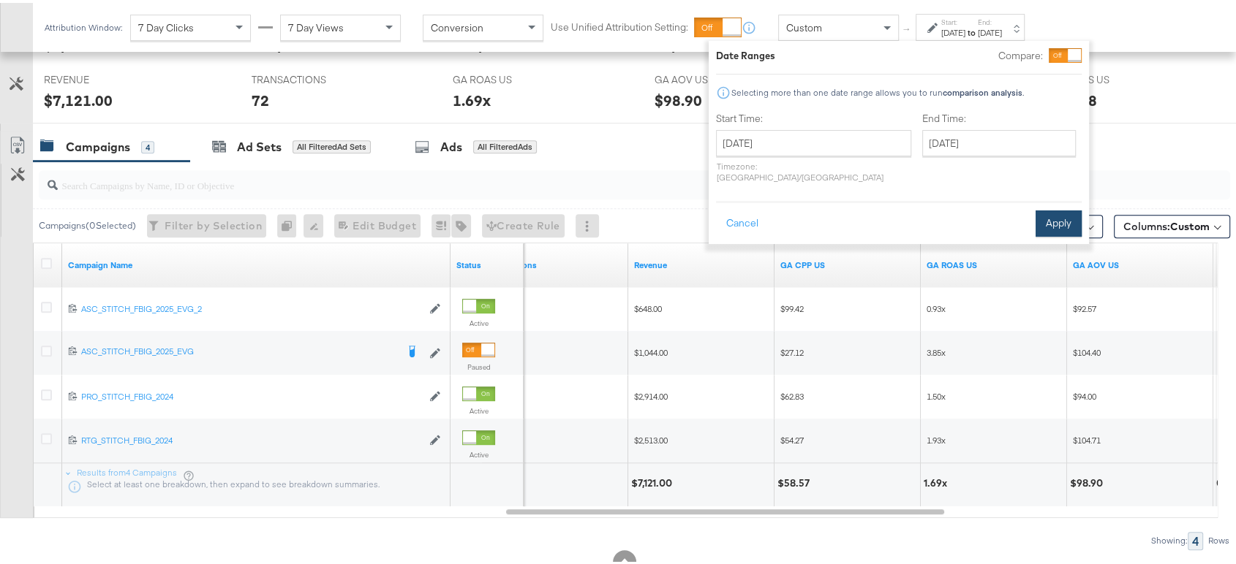
click at [1050, 211] on button "Apply" at bounding box center [1058, 221] width 46 height 26
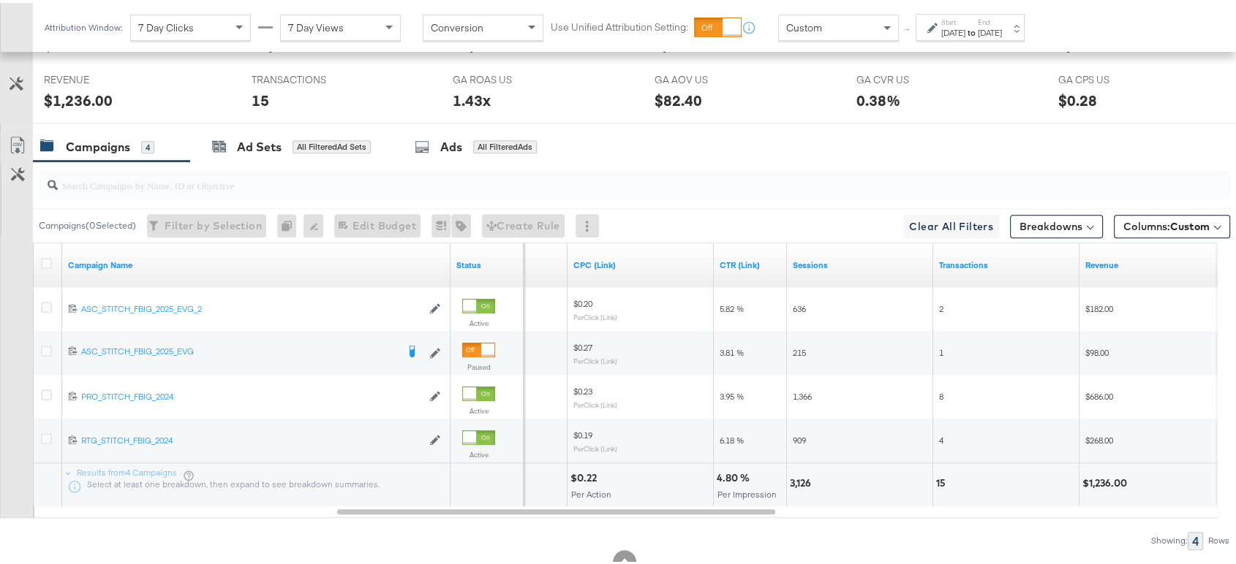
click at [978, 28] on strong "to" at bounding box center [971, 29] width 12 height 11
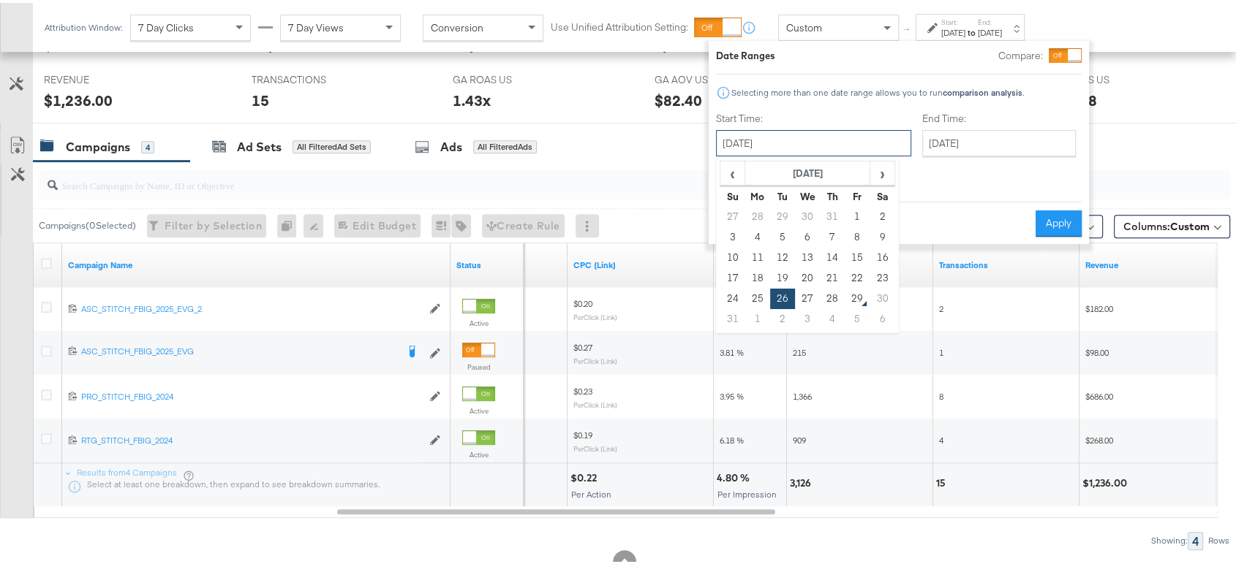
click at [836, 136] on input "August 26th 2025" at bounding box center [813, 140] width 195 height 26
click at [750, 298] on td "25" at bounding box center [757, 296] width 25 height 20
type input "August 25th 2025"
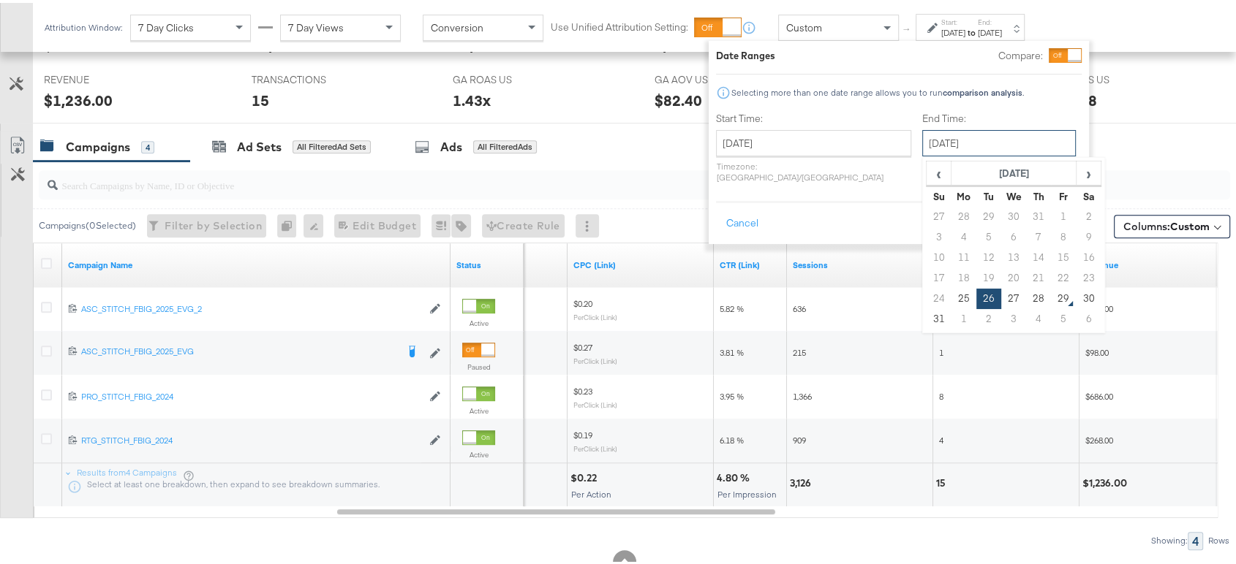
click at [922, 134] on input "August 26th 2025" at bounding box center [999, 140] width 154 height 26
click at [951, 295] on td "25" at bounding box center [963, 296] width 25 height 20
type input "August 25th 2025"
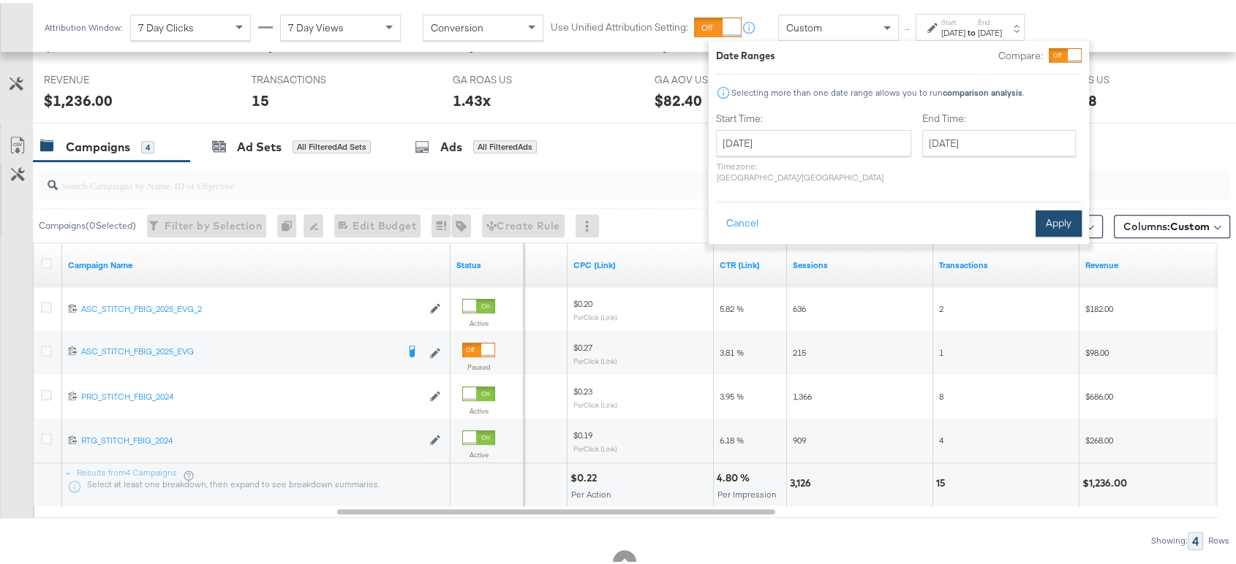
click at [1051, 208] on button "Apply" at bounding box center [1058, 221] width 46 height 26
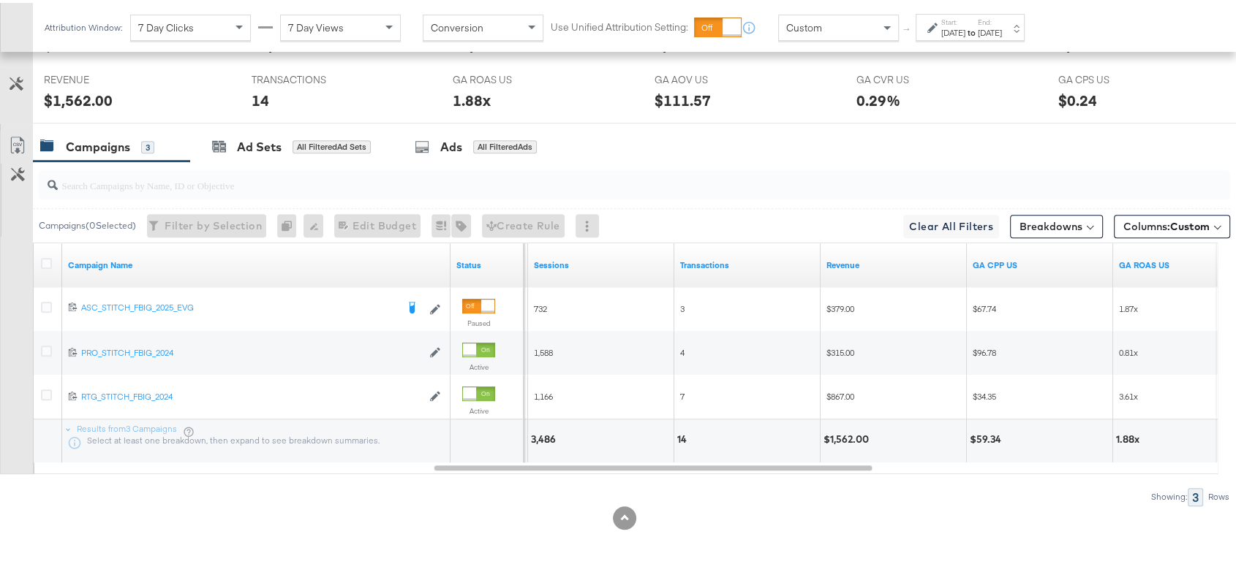
click at [1123, 432] on div "1.88x" at bounding box center [1130, 437] width 28 height 14
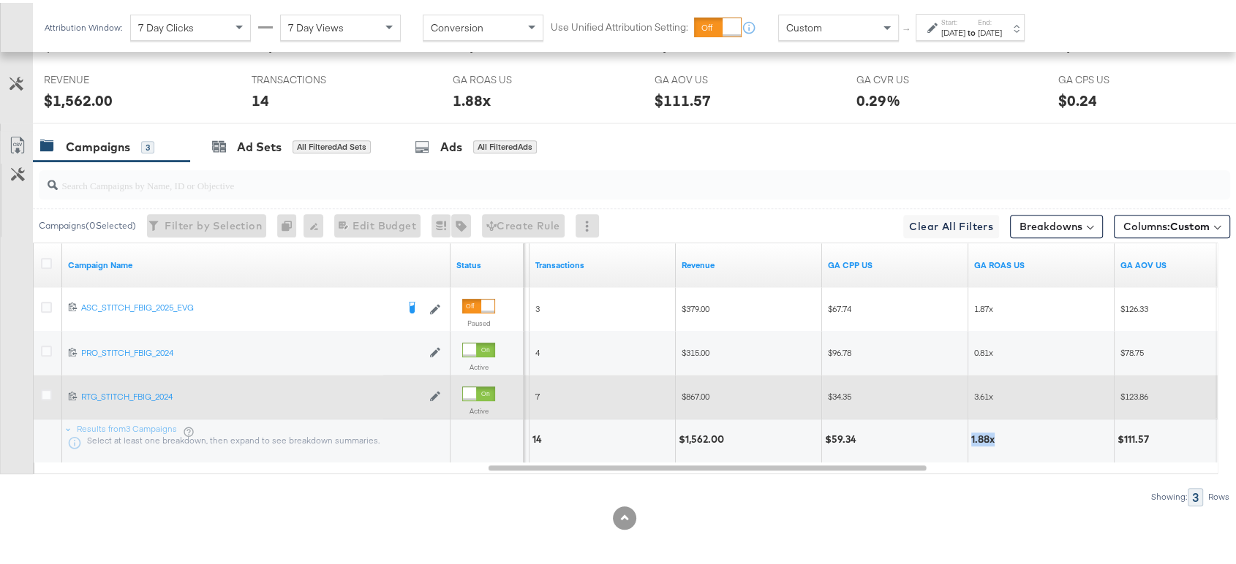
copy div "1.88x"
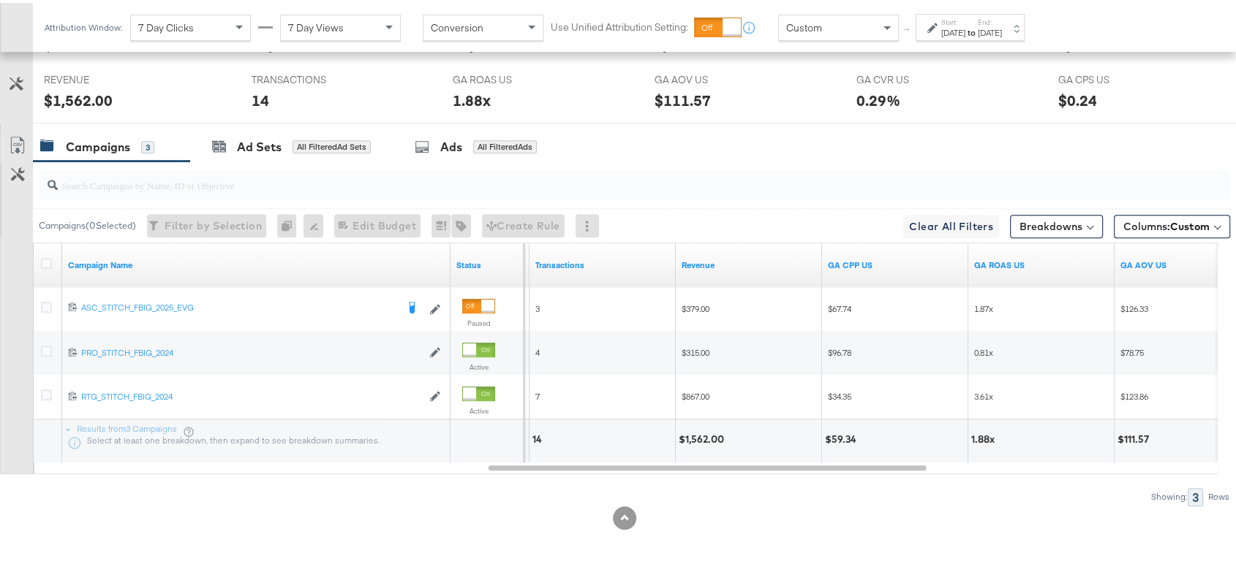
click at [959, 25] on div "Aug 25th 2025" at bounding box center [953, 30] width 24 height 12
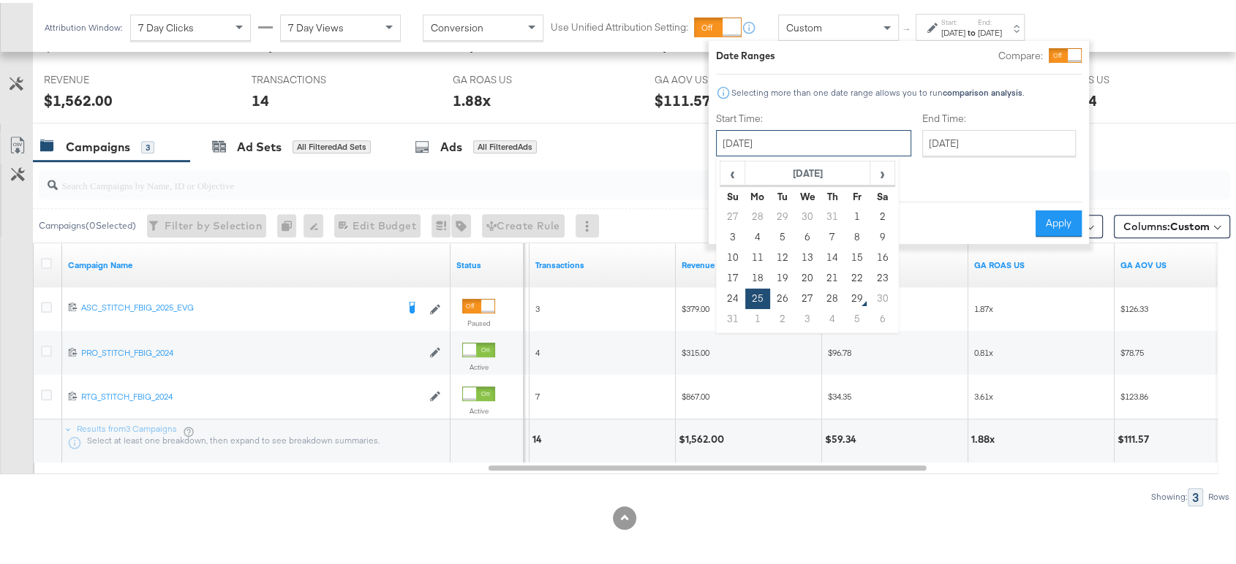
click at [822, 147] on input "August 25th 2025" at bounding box center [813, 140] width 195 height 26
click at [726, 294] on td "24" at bounding box center [732, 296] width 25 height 20
type input "August 24th 2025"
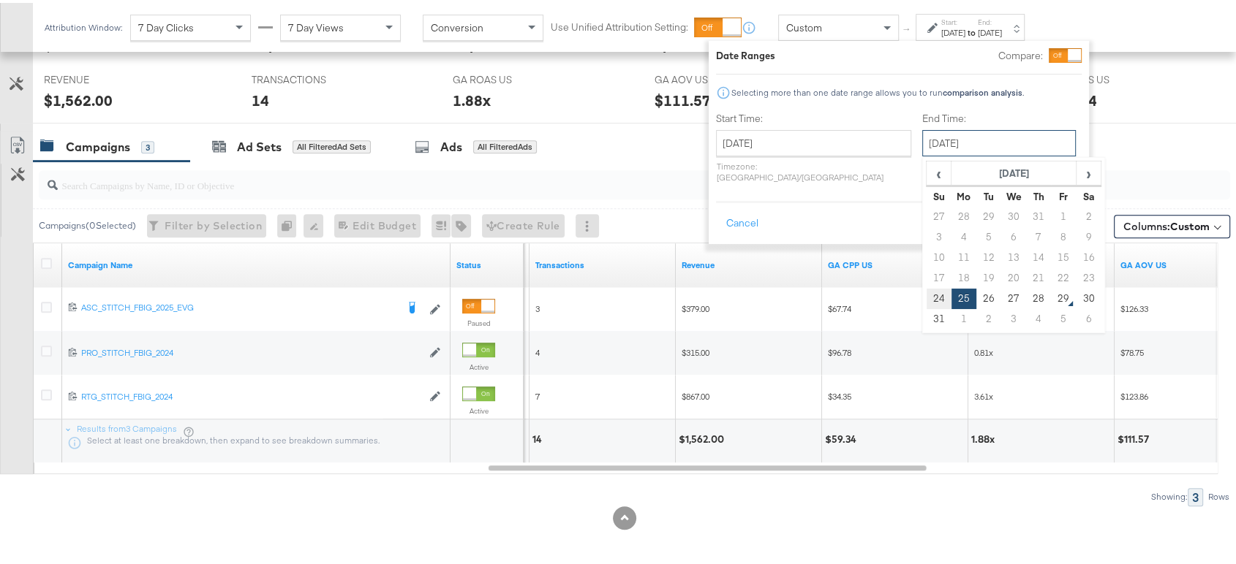
drag, startPoint x: 921, startPoint y: 135, endPoint x: 892, endPoint y: 294, distance: 161.3
click at [922, 154] on div "August 25th 2025 ‹ August 2025 › Su Mo Tu We Th Fr Sa 27 28 29 30 31 1 2 3 4 5 …" at bounding box center [999, 140] width 154 height 26
click at [926, 294] on td "24" at bounding box center [938, 296] width 25 height 20
type input "August 24th 2025"
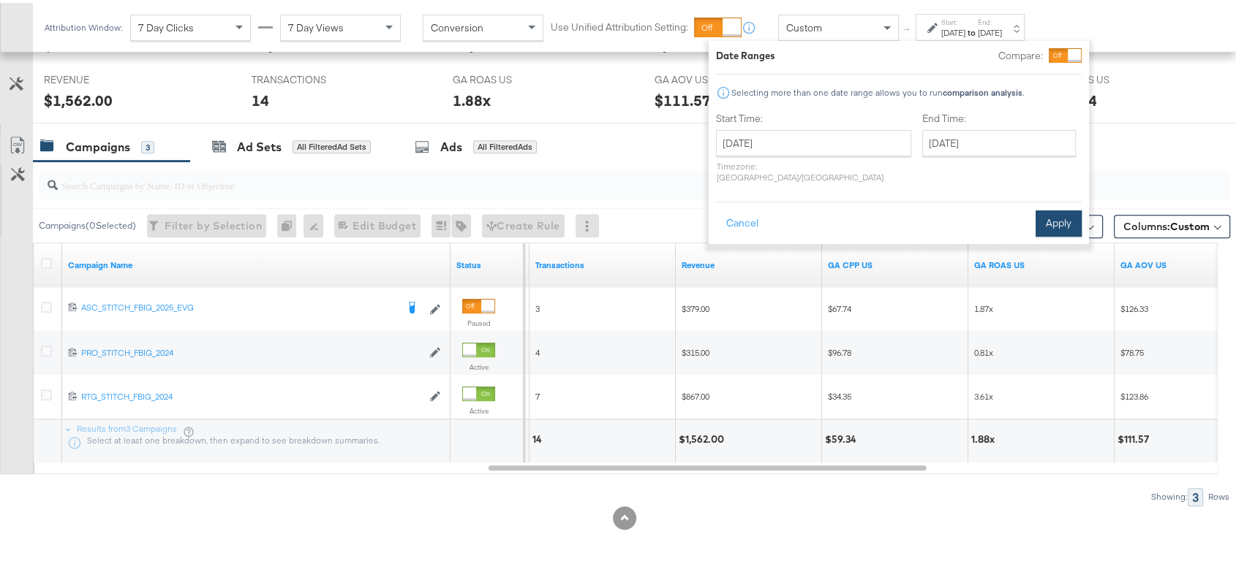
click at [1053, 213] on button "Apply" at bounding box center [1058, 221] width 46 height 26
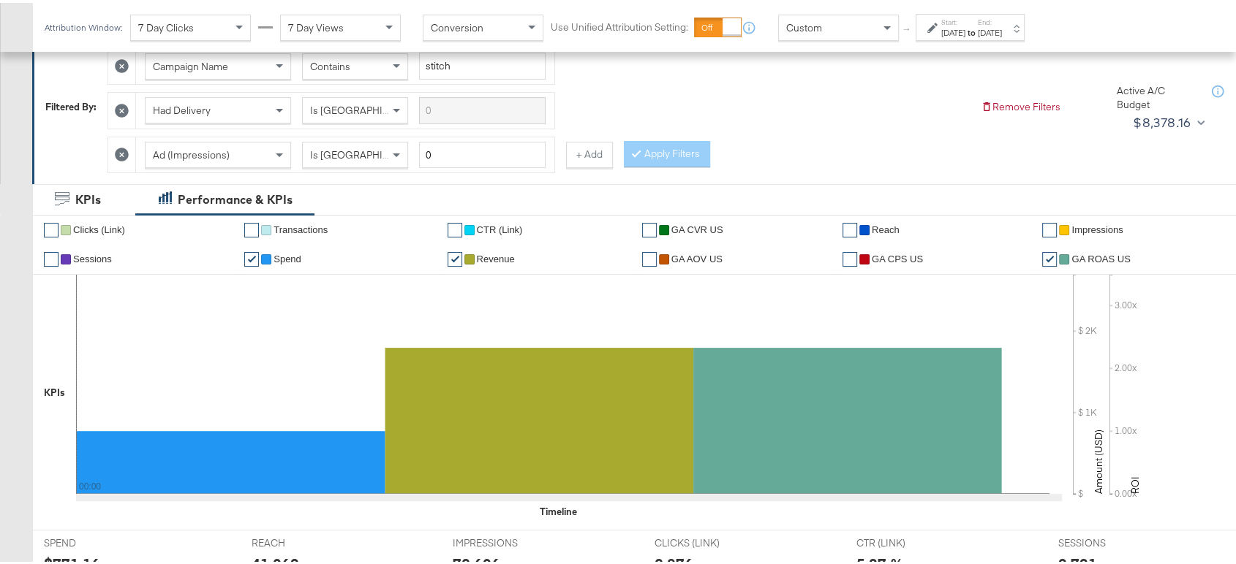
scroll to position [211, 0]
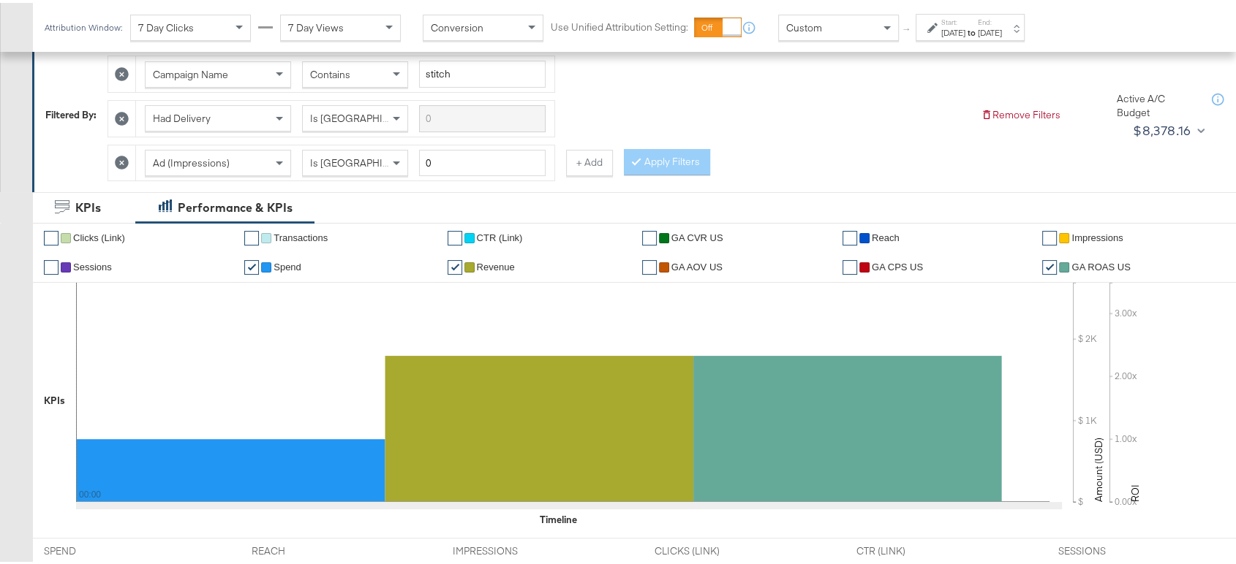
click at [965, 31] on div "Aug 24th 2025" at bounding box center [953, 30] width 24 height 12
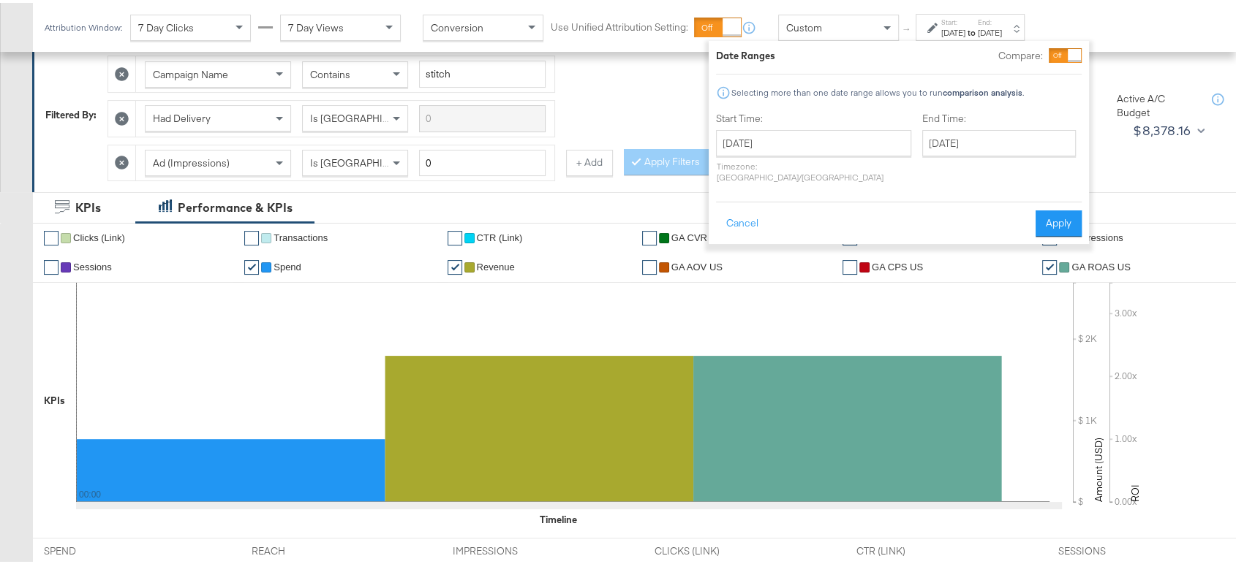
click at [806, 124] on div "Start Time: August 24th 2025 ‹ August 2025 › Su Mo Tu We Th Fr Sa 27 28 29 30 3…" at bounding box center [813, 148] width 195 height 78
click at [806, 140] on input "August 24th 2025" at bounding box center [813, 140] width 195 height 26
click at [728, 298] on td "24" at bounding box center [732, 296] width 25 height 20
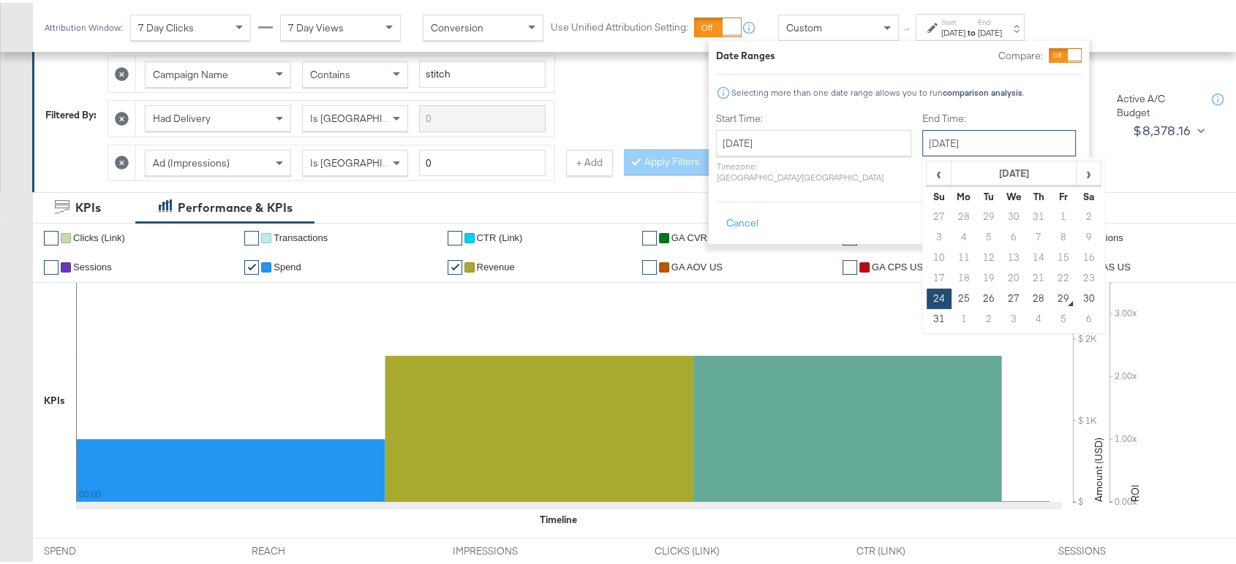
click at [932, 140] on input "August 24th 2025" at bounding box center [999, 140] width 154 height 26
click at [1026, 298] on td "28" at bounding box center [1038, 296] width 25 height 20
type input "August 28th 2025"
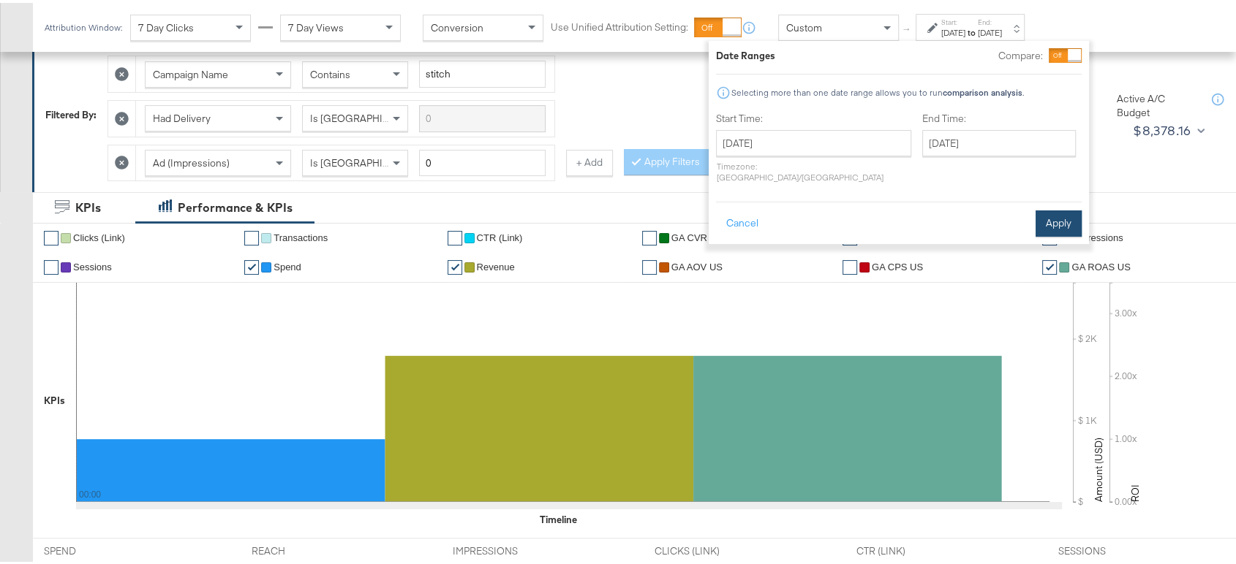
click at [1062, 208] on button "Apply" at bounding box center [1058, 221] width 46 height 26
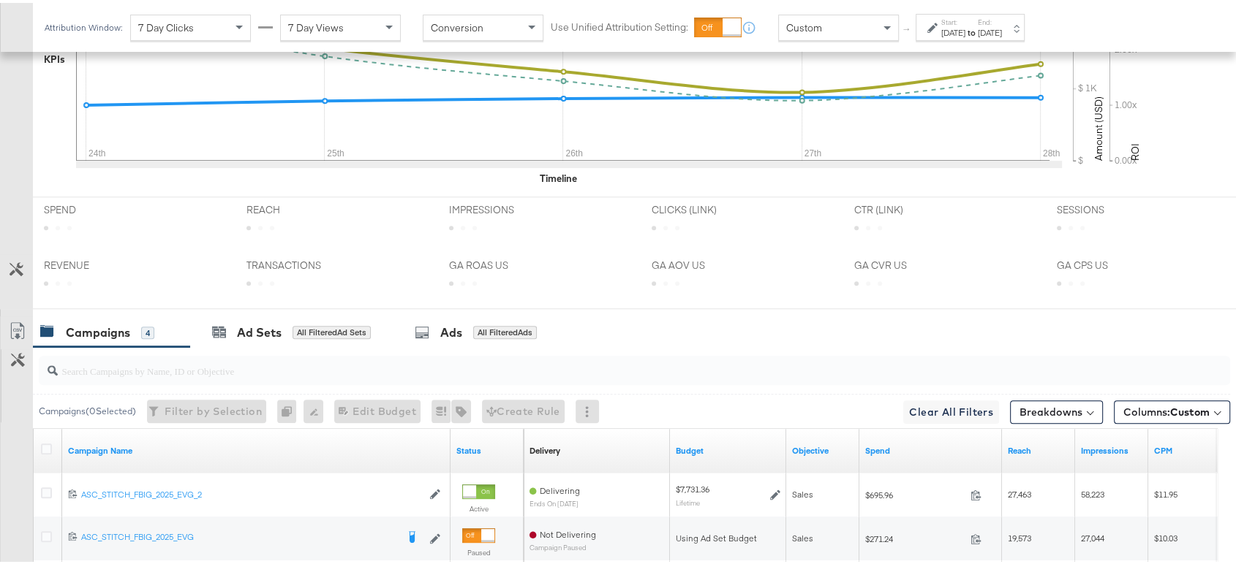
scroll to position [695, 0]
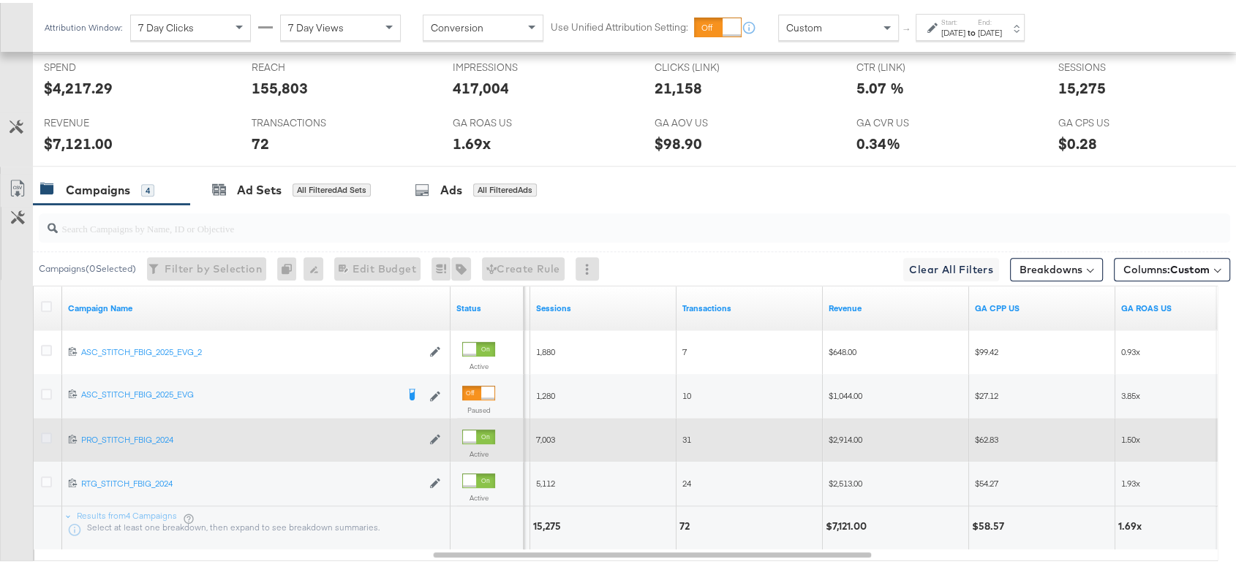
click at [45, 437] on icon at bounding box center [46, 435] width 11 height 11
click at [0, 0] on input "checkbox" at bounding box center [0, 0] width 0 height 0
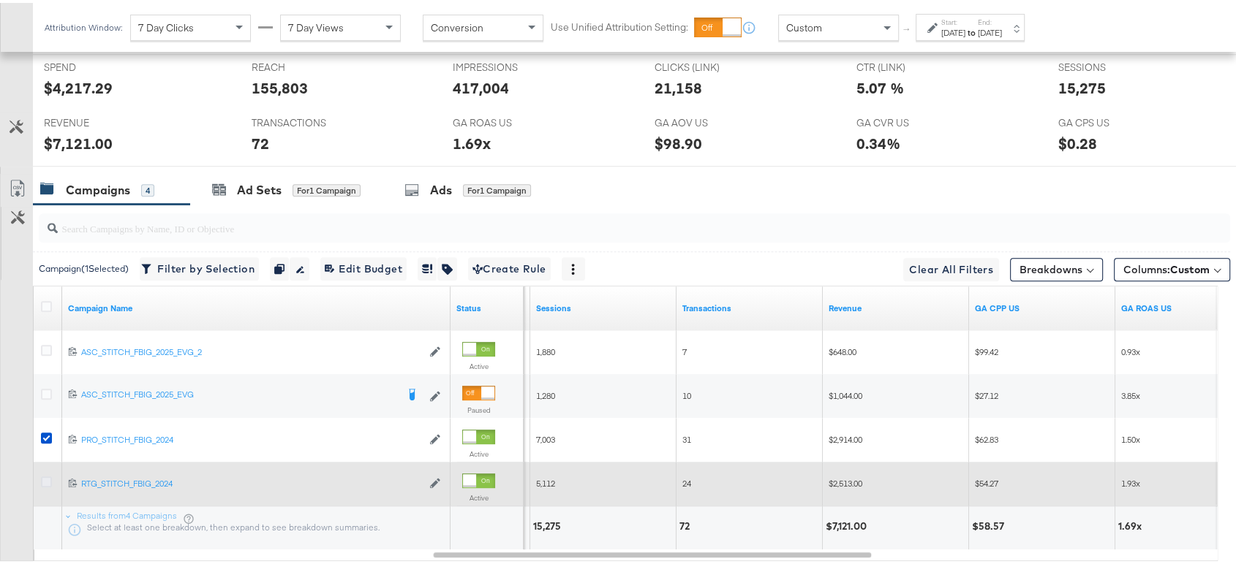
click at [47, 479] on icon at bounding box center [46, 479] width 11 height 11
click at [0, 0] on input "checkbox" at bounding box center [0, 0] width 0 height 0
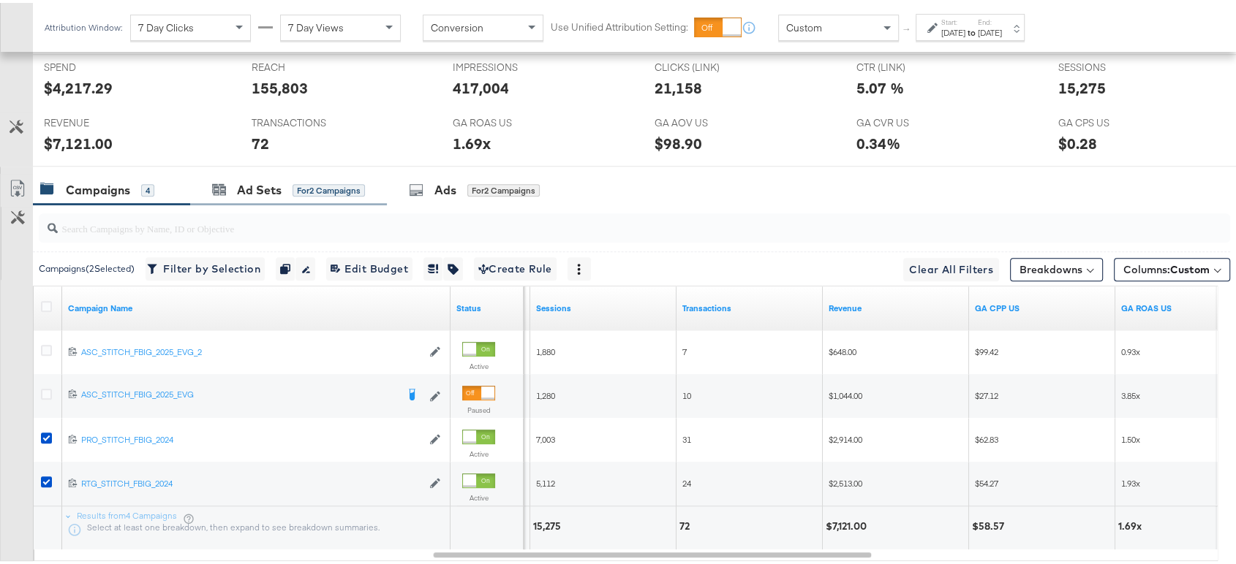
click at [270, 197] on div "Ad Sets for 2 Campaigns" at bounding box center [288, 187] width 197 height 31
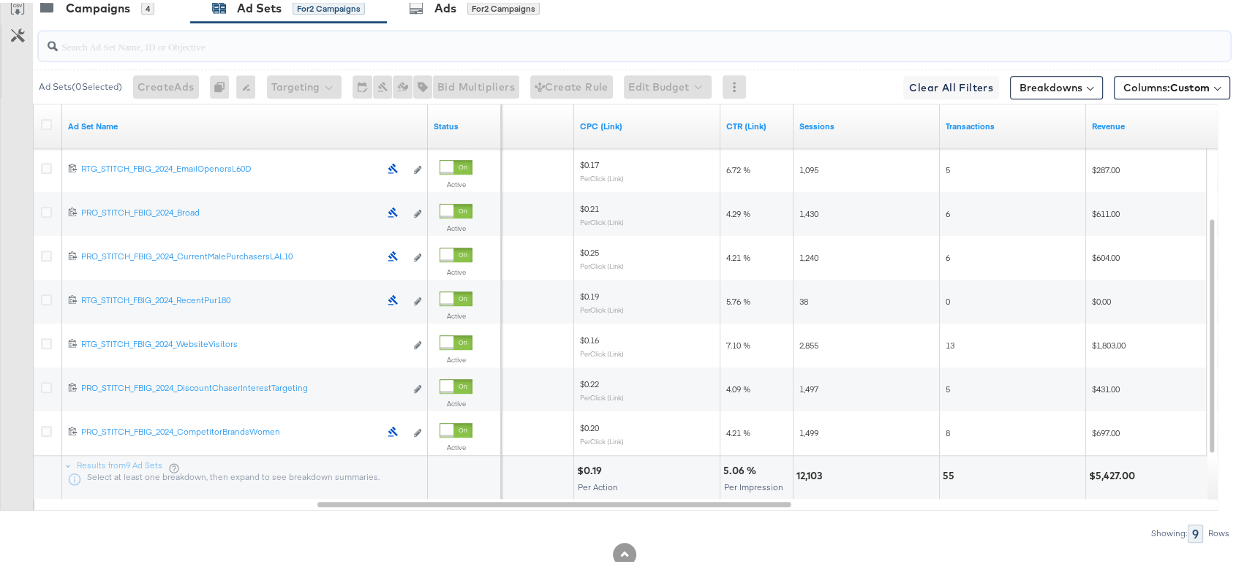
scroll to position [0, 0]
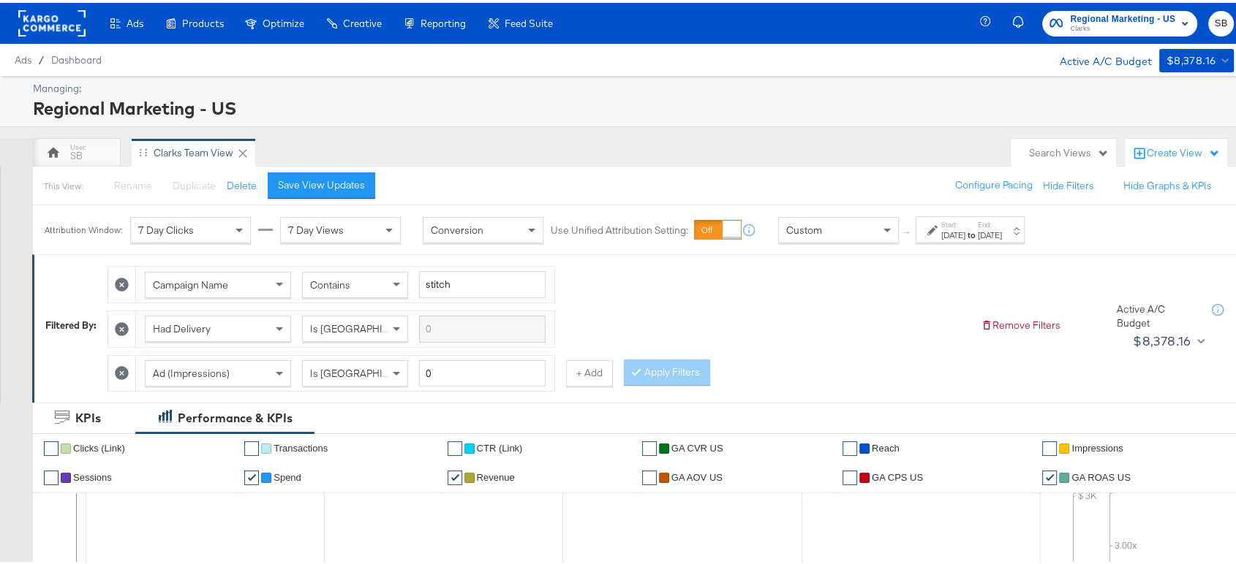
click at [1093, 22] on span "Clarks" at bounding box center [1122, 26] width 105 height 12
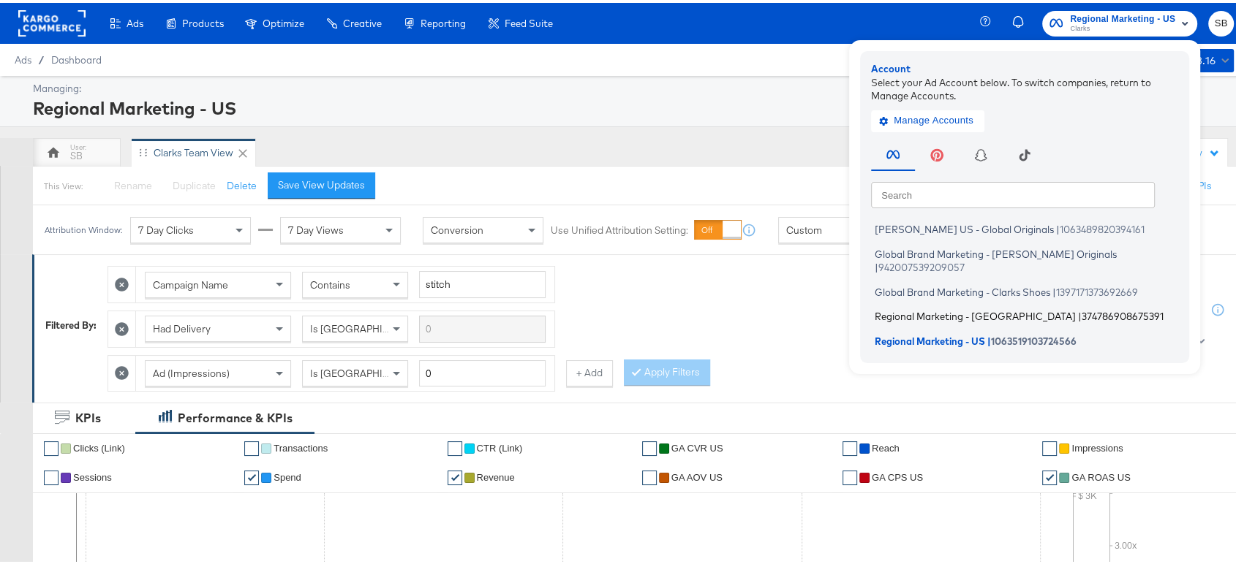
click at [894, 308] on span "Regional Marketing - CA" at bounding box center [974, 314] width 201 height 12
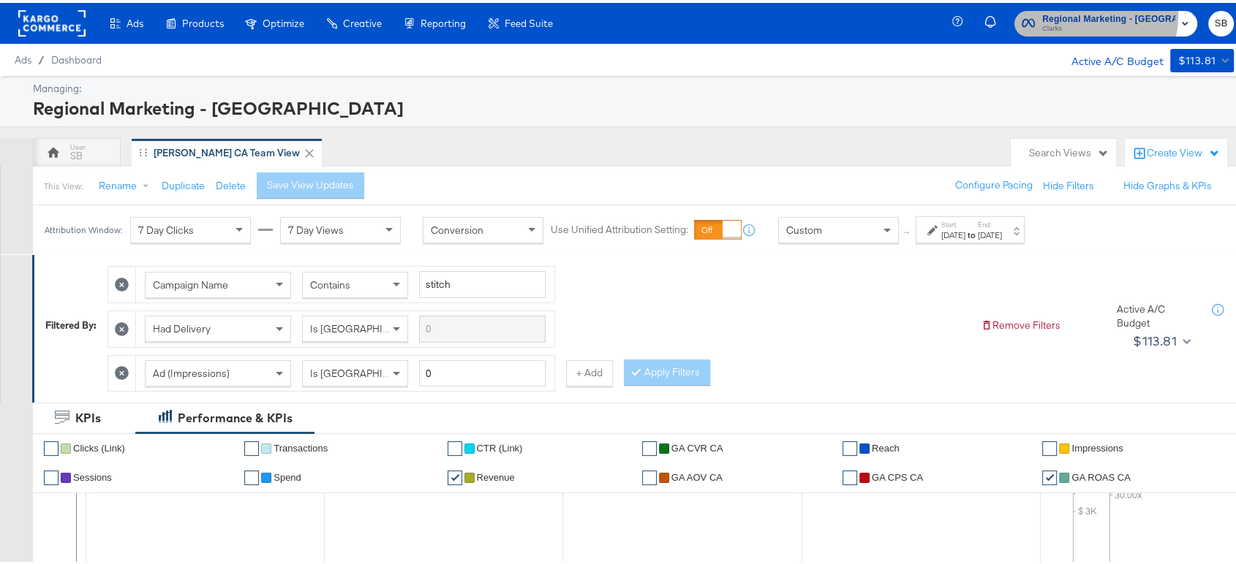
click at [1109, 13] on span "Regional Marketing - CA" at bounding box center [1108, 16] width 133 height 15
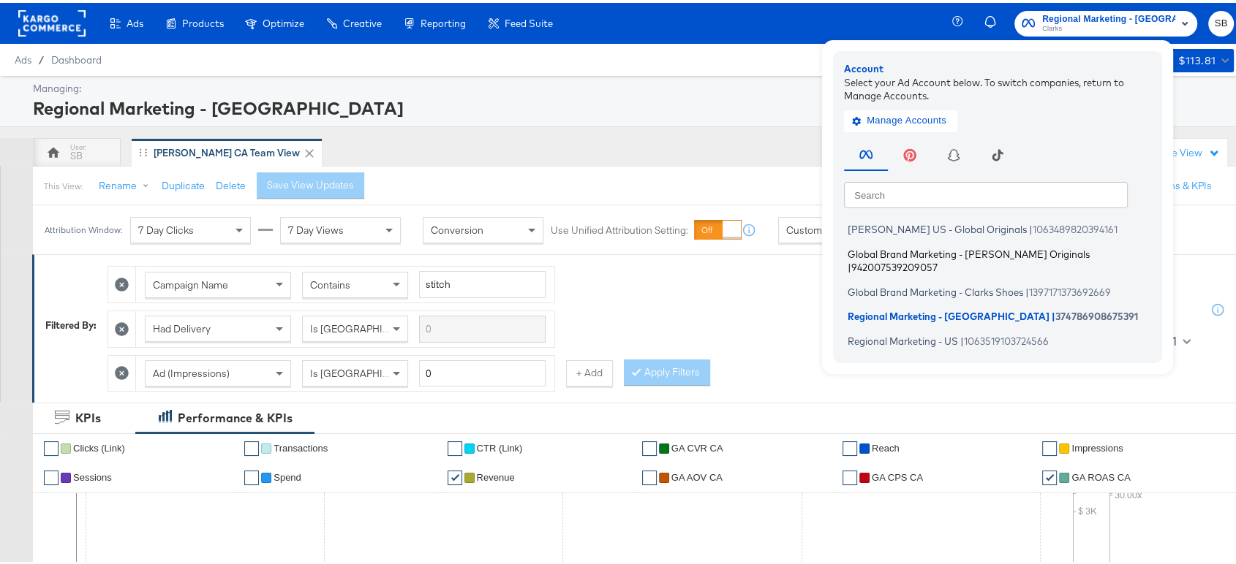
click at [952, 251] on span "Global Brand Marketing - Clarks Originals" at bounding box center [968, 251] width 242 height 12
